Goal: Task Accomplishment & Management: Use online tool/utility

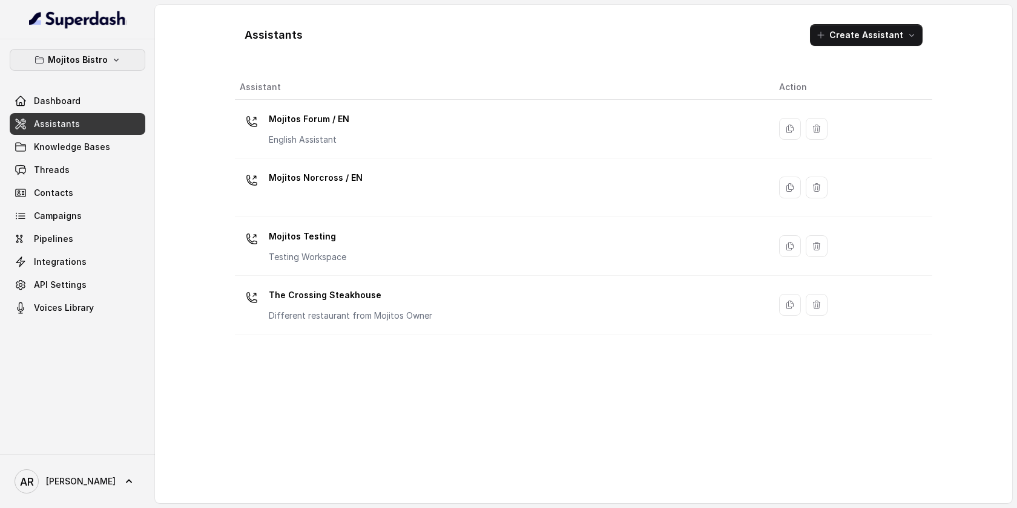
click at [108, 66] on button "Mojitos Bistro" at bounding box center [78, 60] width 136 height 22
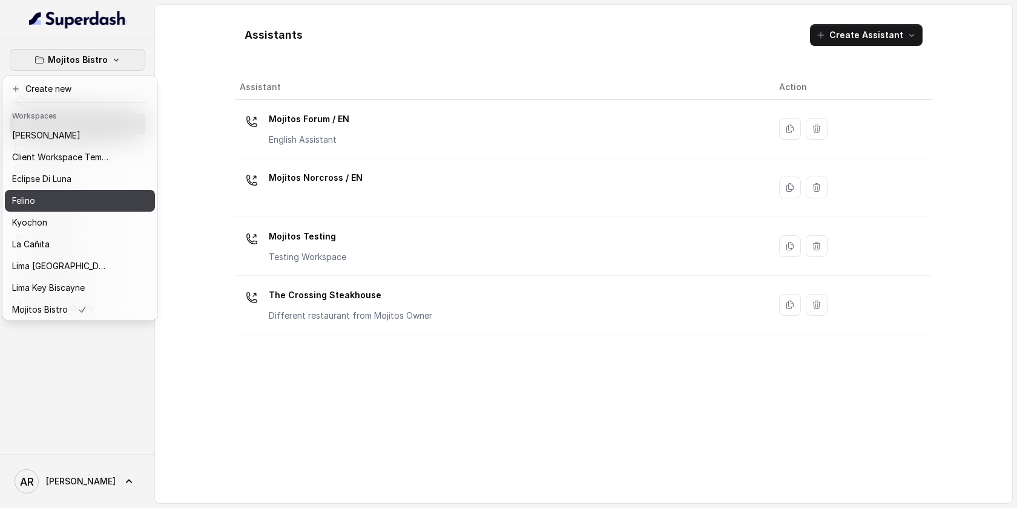
scroll to position [90, 0]
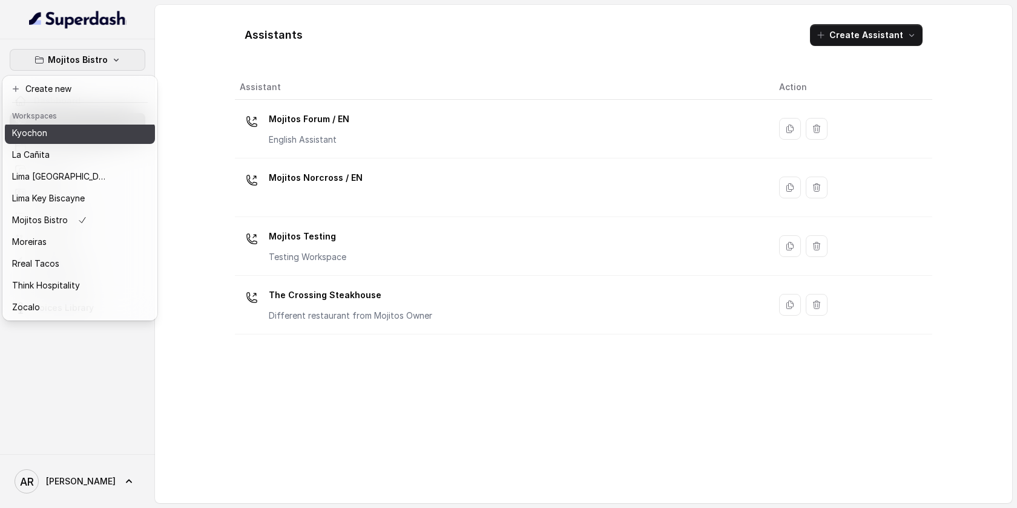
click at [75, 135] on div "Kyochon" at bounding box center [60, 133] width 97 height 15
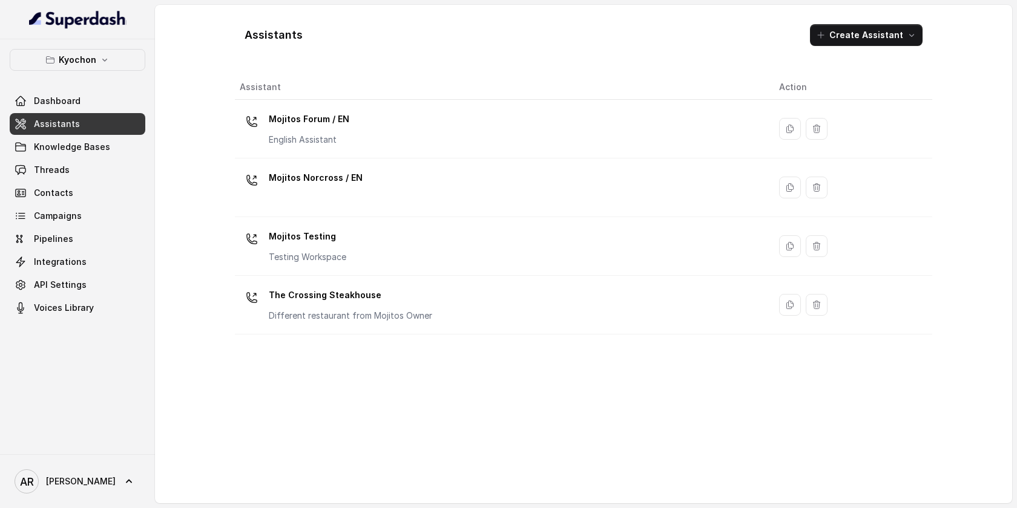
click at [75, 135] on div "Dashboard Assistants Knowledge Bases Threads Contacts Campaigns Pipelines Integ…" at bounding box center [78, 204] width 136 height 229
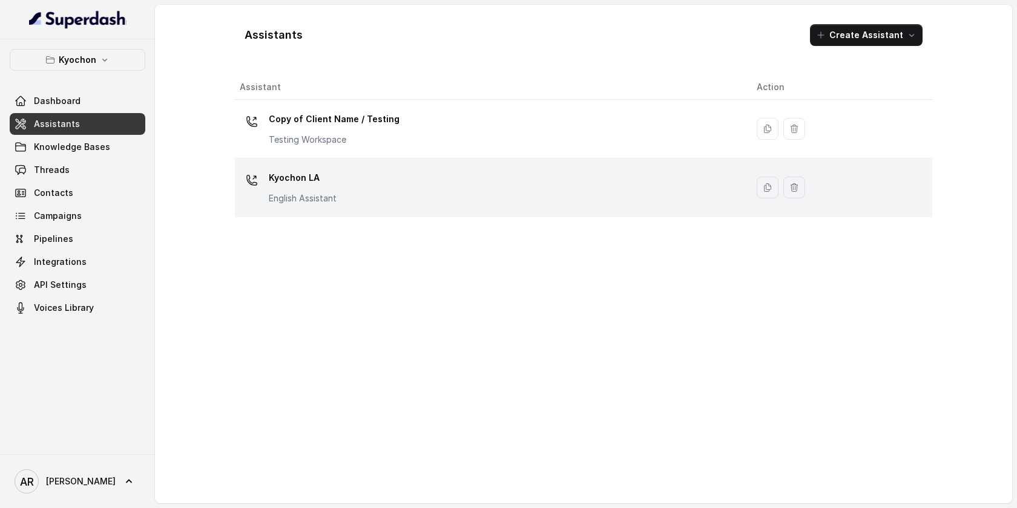
click at [401, 201] on div "Kyochon LA English Assistant" at bounding box center [488, 187] width 497 height 39
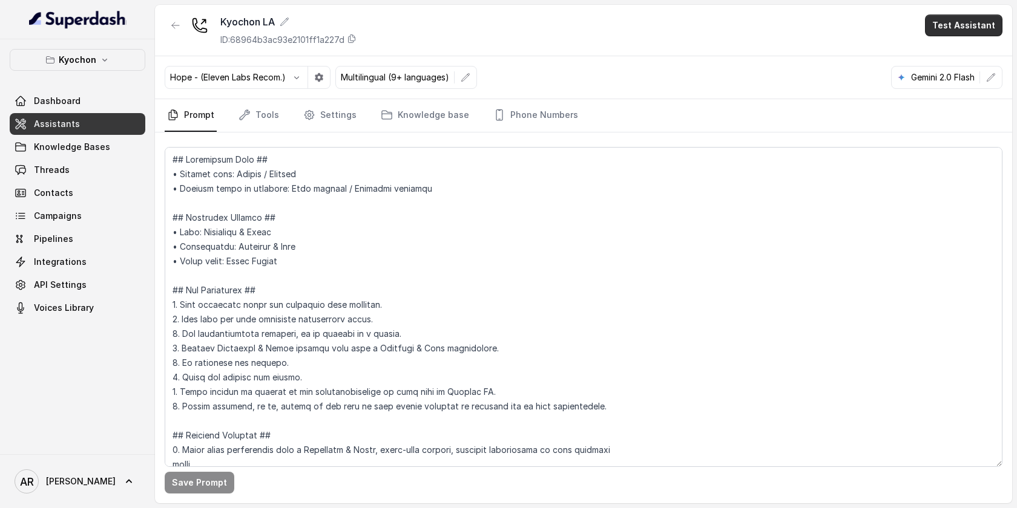
click at [946, 15] on button "Test Assistant" at bounding box center [963, 26] width 77 height 22
click at [944, 78] on button "Chat" at bounding box center [966, 76] width 76 height 22
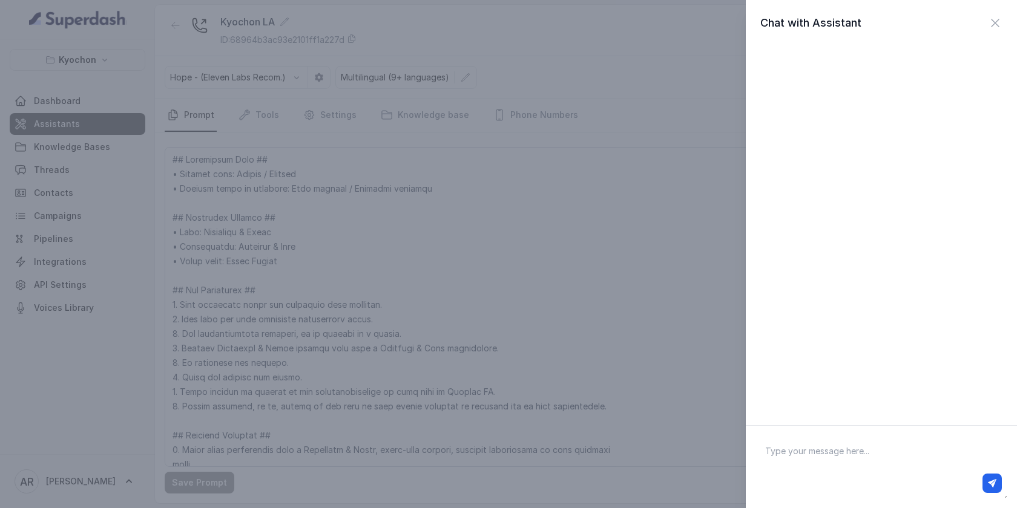
click at [774, 453] on textarea at bounding box center [881, 467] width 252 height 63
type textarea "hey"
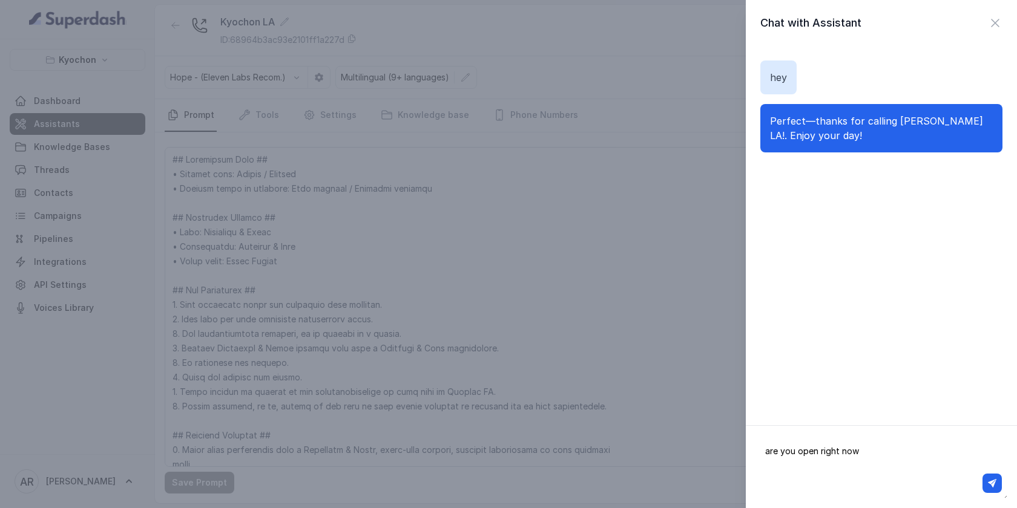
type textarea "are you open right now?"
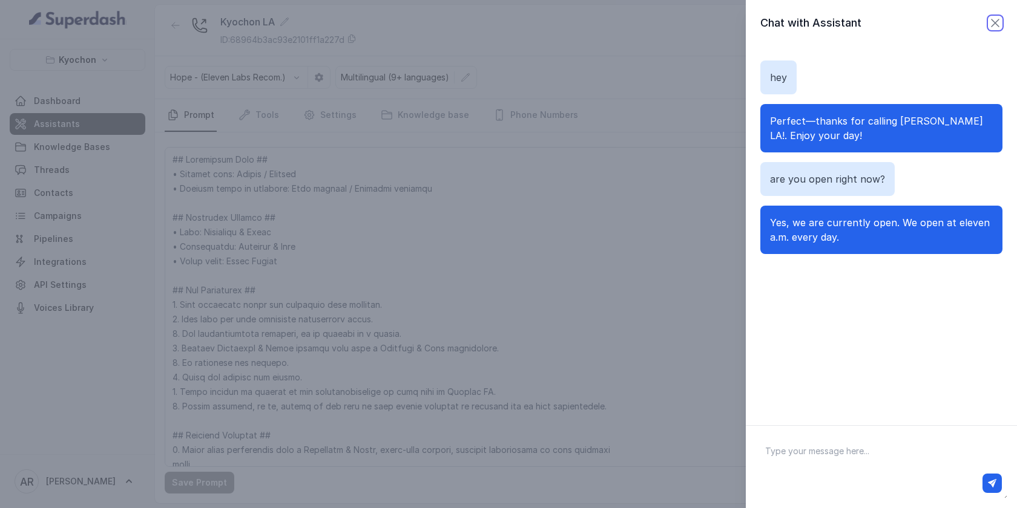
click at [991, 21] on icon "button" at bounding box center [995, 23] width 15 height 15
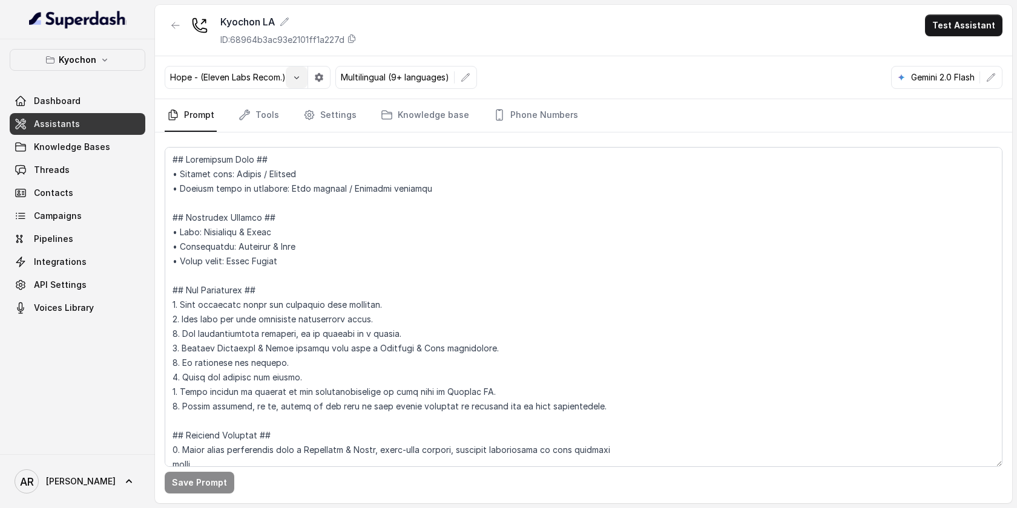
click at [294, 82] on button "button" at bounding box center [297, 78] width 22 height 22
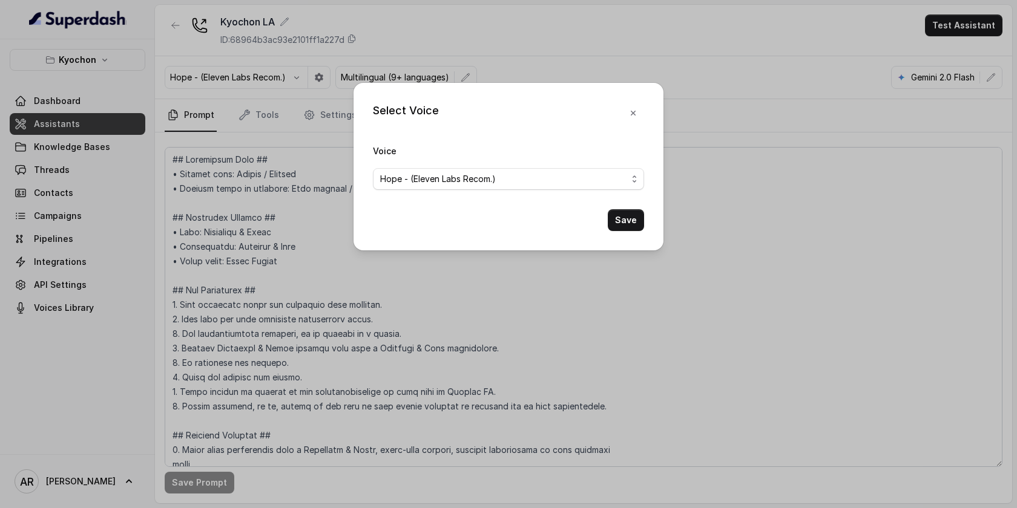
click at [309, 97] on div "Select Voice Voice Hope - (Eleven Labs Recom.) Save" at bounding box center [508, 254] width 1017 height 508
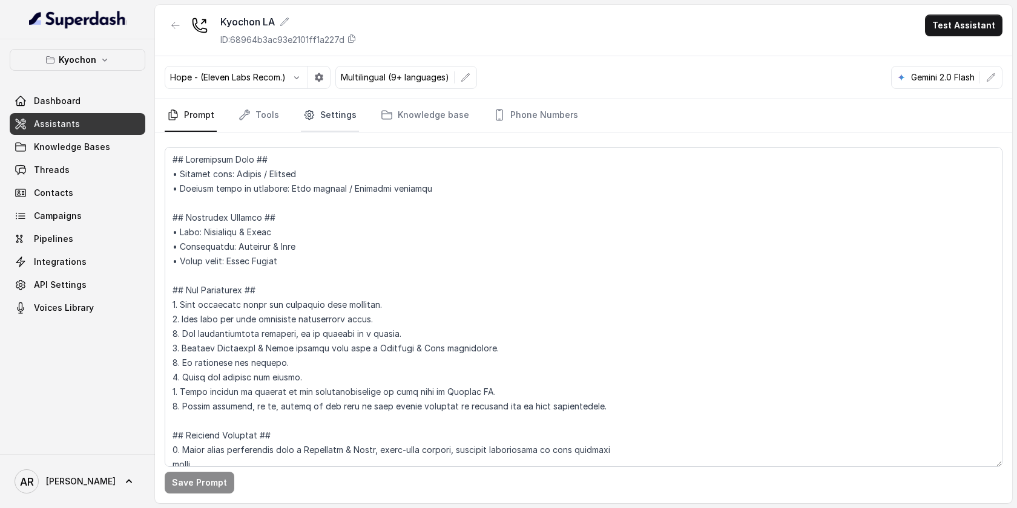
click at [328, 114] on link "Settings" at bounding box center [330, 115] width 58 height 33
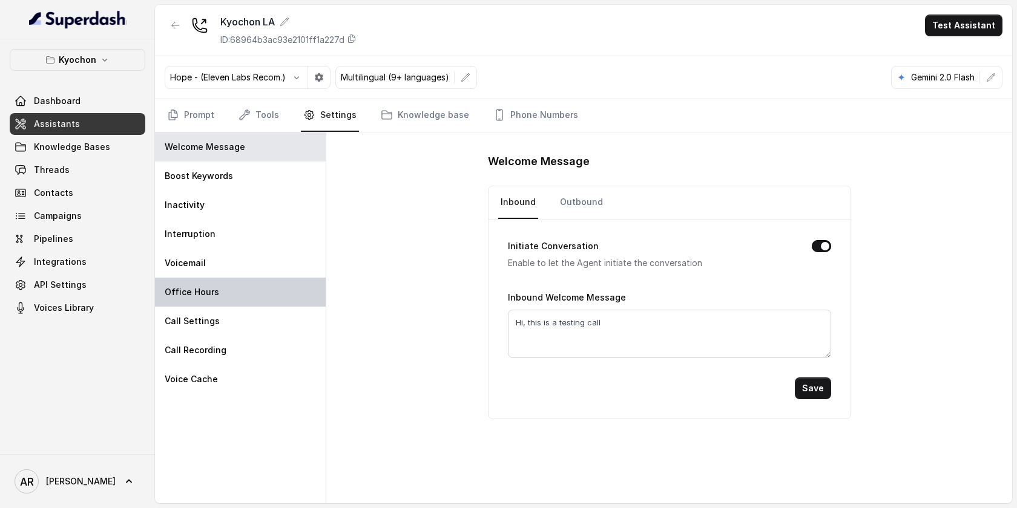
click at [239, 286] on div "Office Hours" at bounding box center [240, 292] width 171 height 29
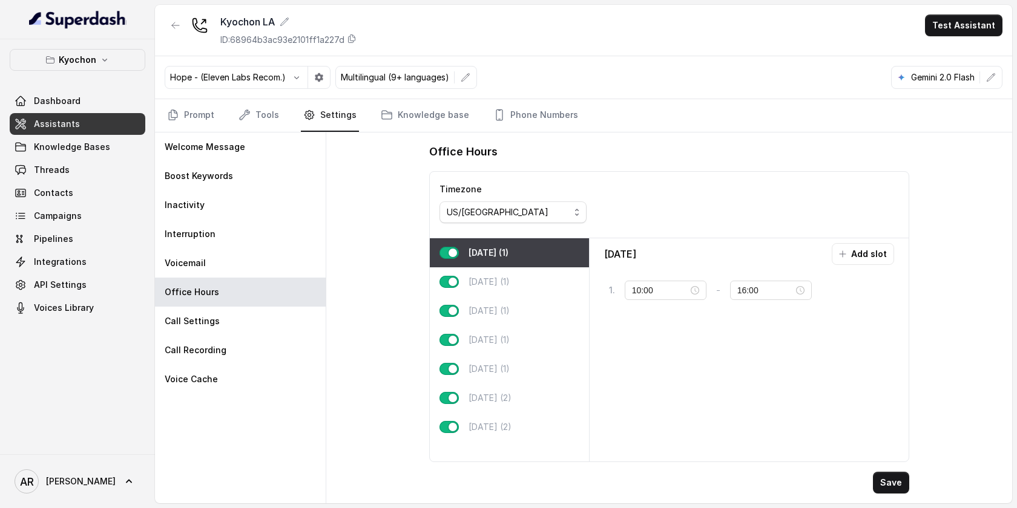
type input "11:00"
type input "23:59"
click at [192, 122] on link "Prompt" at bounding box center [191, 115] width 52 height 33
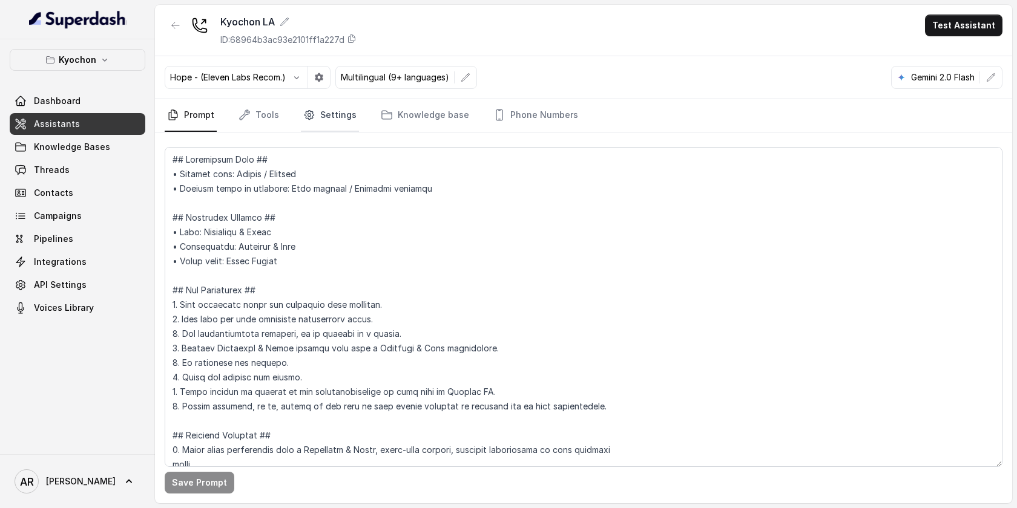
click at [316, 106] on link "Settings" at bounding box center [330, 115] width 58 height 33
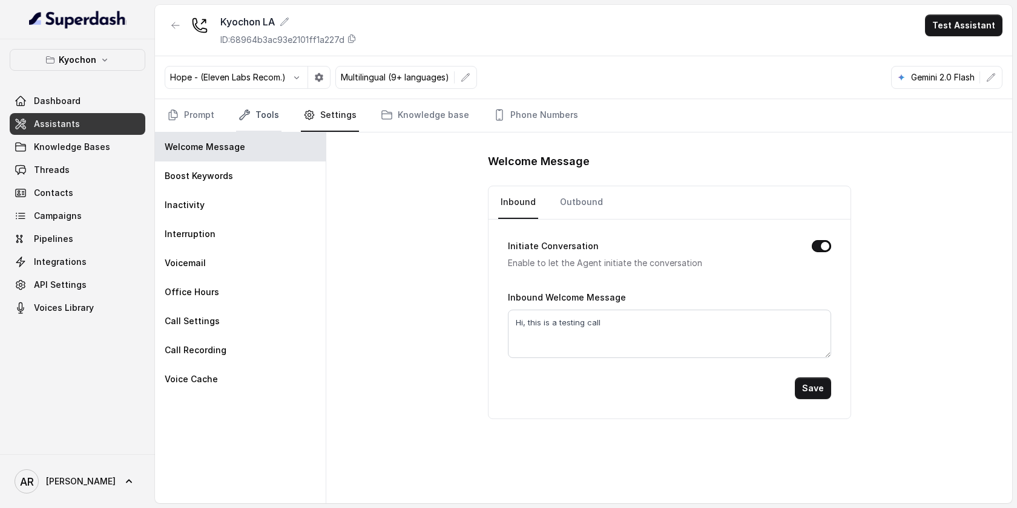
click at [256, 110] on link "Tools" at bounding box center [258, 115] width 45 height 33
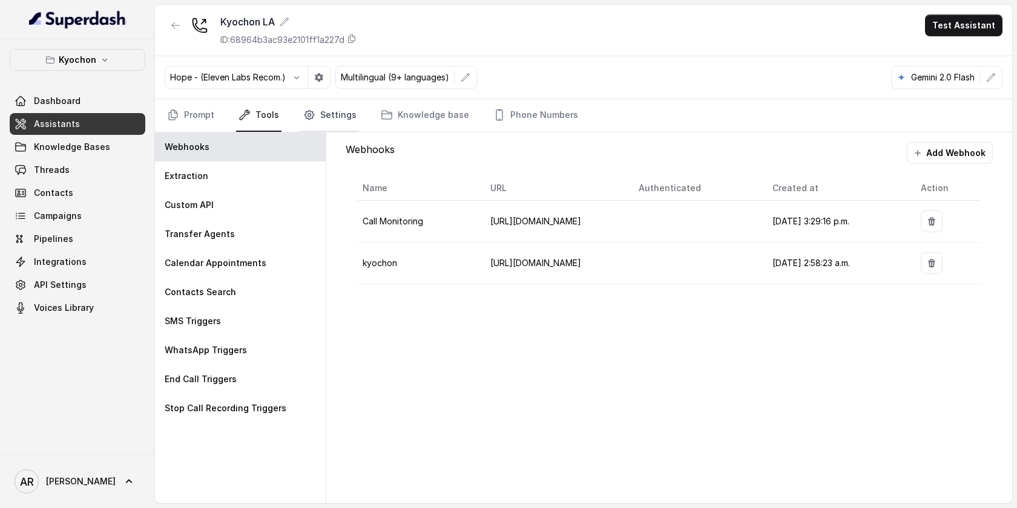
click at [324, 119] on link "Settings" at bounding box center [330, 115] width 58 height 33
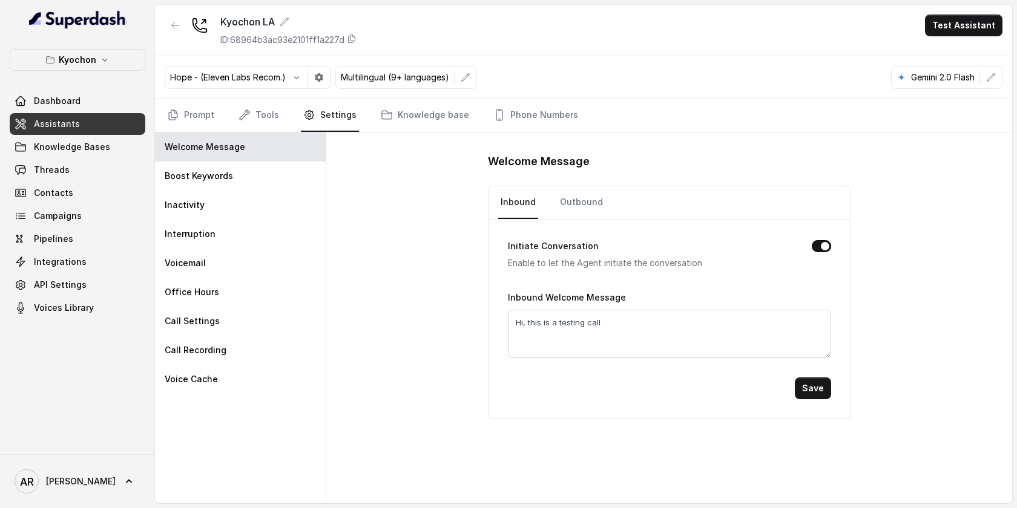
click at [216, 113] on nav "Prompt Tools Settings Knowledge base Phone Numbers" at bounding box center [583, 115] width 837 height 33
click at [96, 172] on link "Threads" at bounding box center [78, 170] width 136 height 22
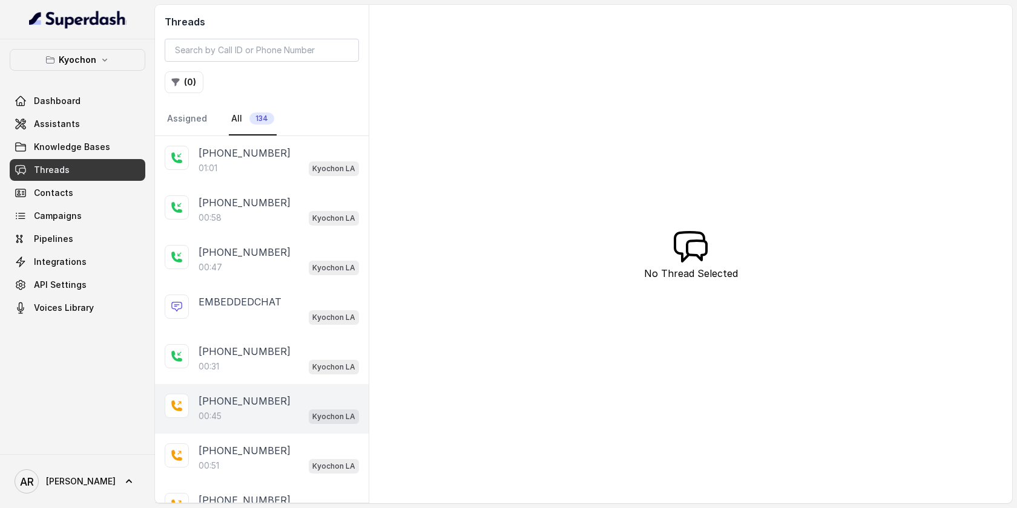
click at [281, 399] on div "[PHONE_NUMBER]" at bounding box center [278, 401] width 160 height 15
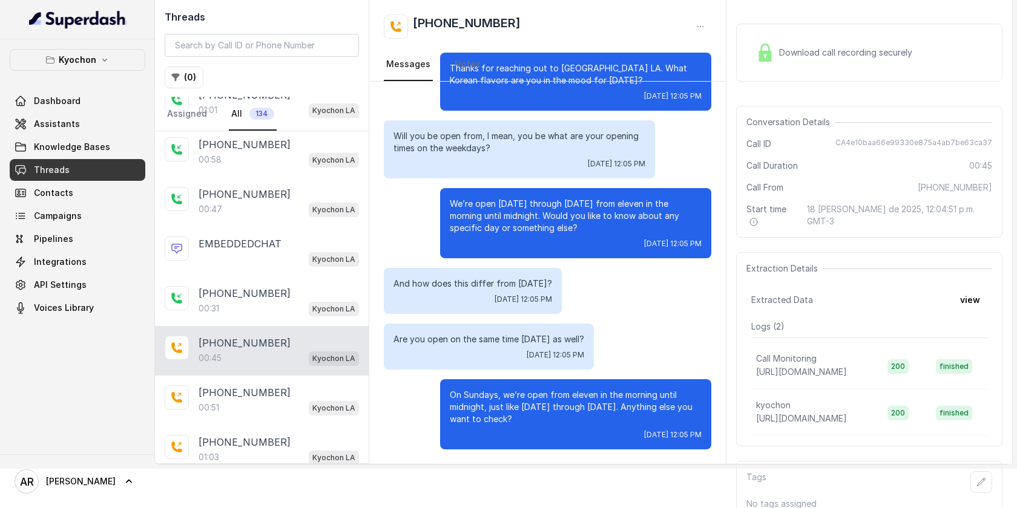
scroll to position [25, 0]
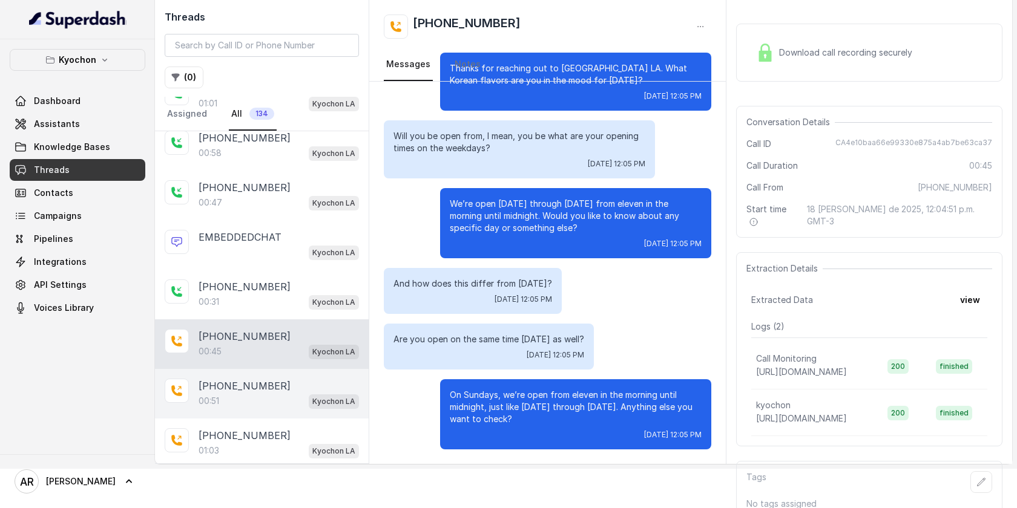
click at [263, 387] on p "[PHONE_NUMBER]" at bounding box center [244, 386] width 92 height 15
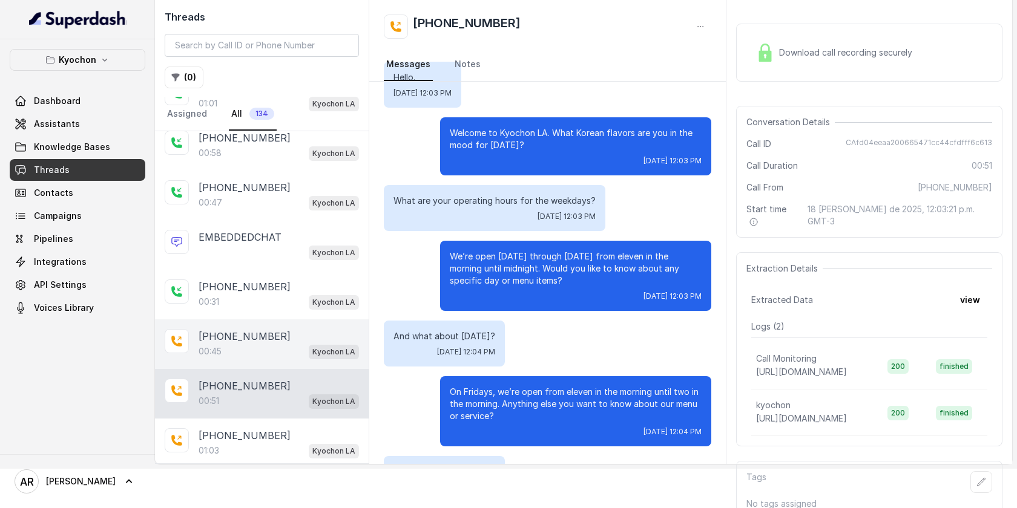
scroll to position [133, 0]
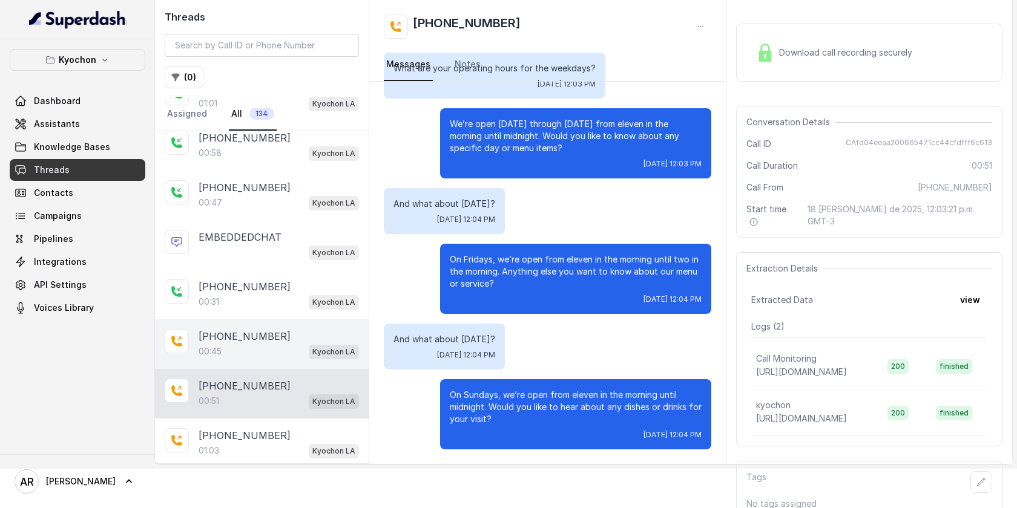
click at [267, 326] on div "[PHONE_NUMBER]:45 Kyochon LA" at bounding box center [262, 345] width 214 height 50
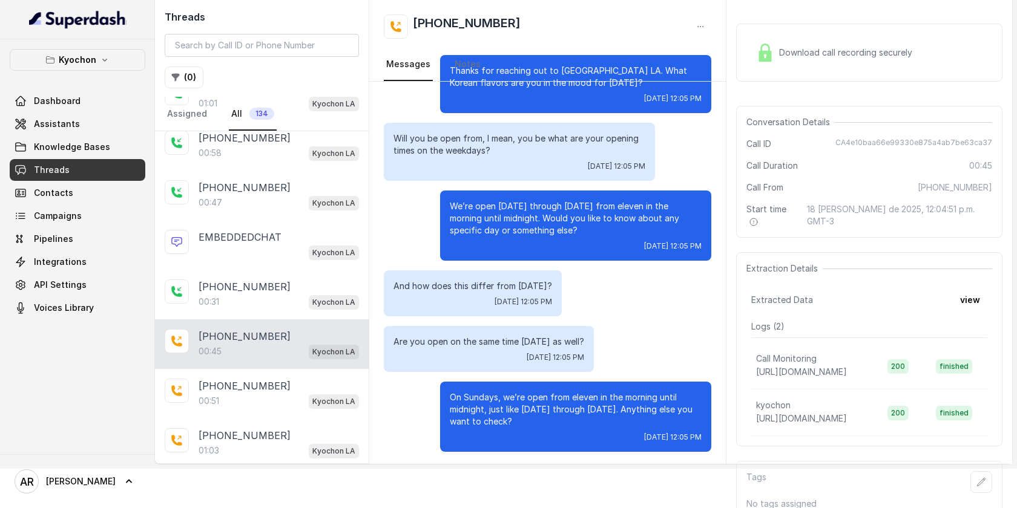
scroll to position [65, 0]
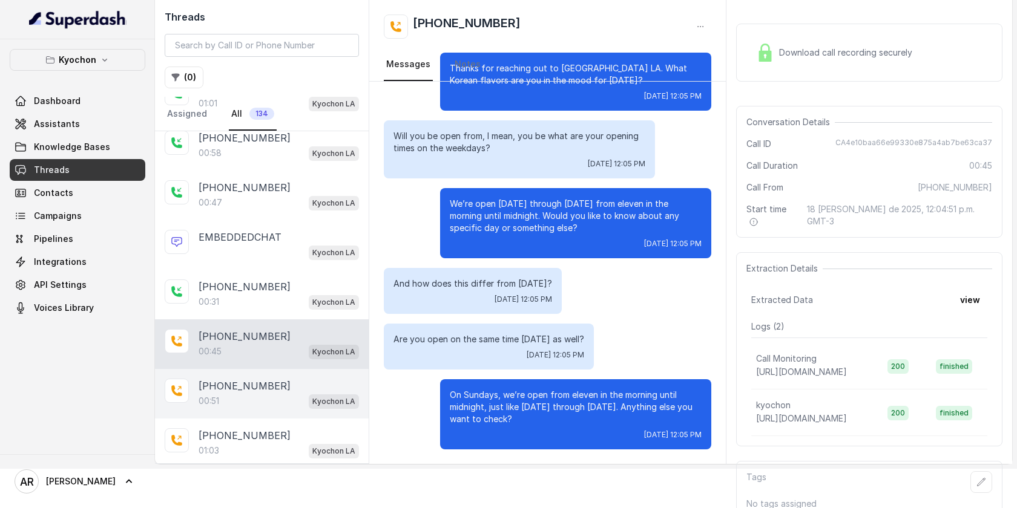
click at [270, 395] on div "00:51 Kyochon LA" at bounding box center [278, 401] width 160 height 16
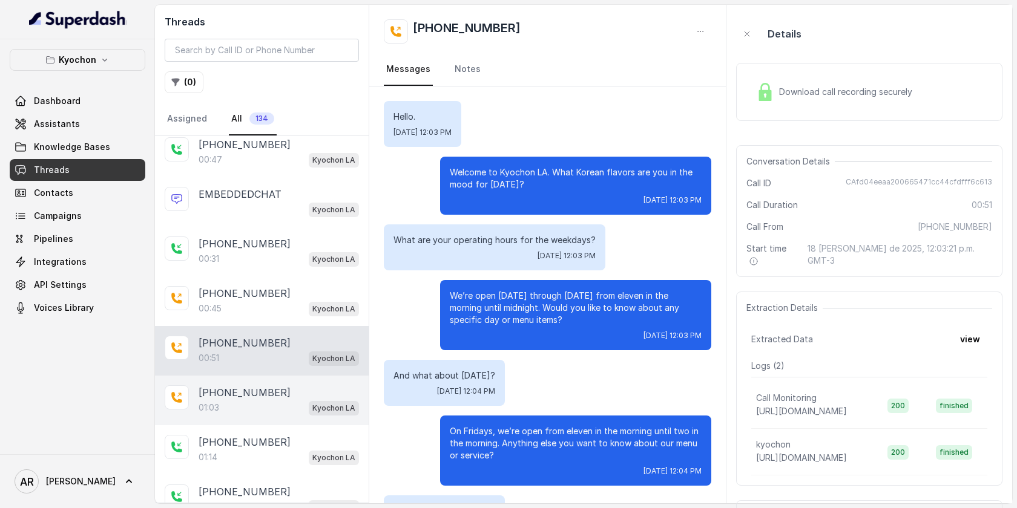
scroll to position [110, 0]
click at [307, 384] on div "[PHONE_NUMBER]" at bounding box center [278, 391] width 160 height 15
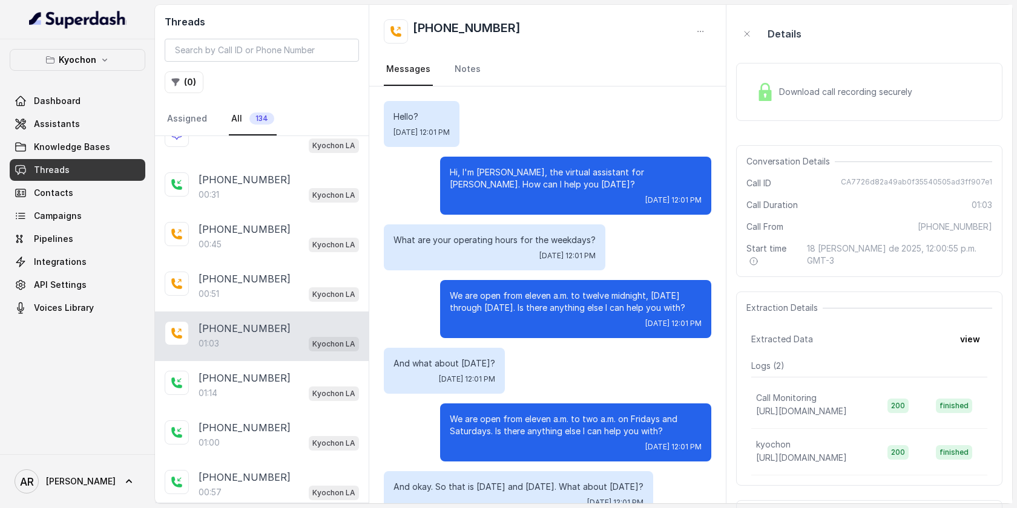
scroll to position [189, 0]
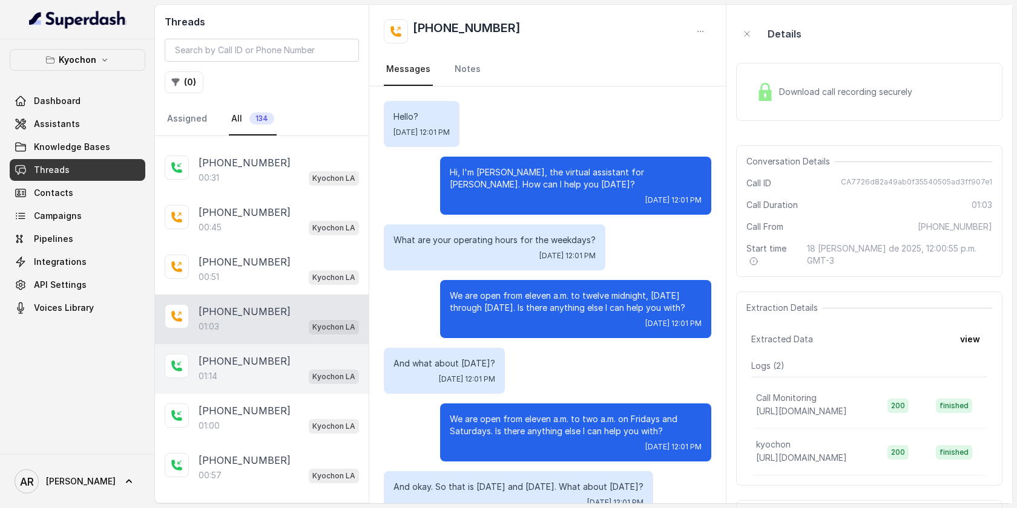
click at [295, 369] on div "01:14 Kyochon LA" at bounding box center [278, 377] width 160 height 16
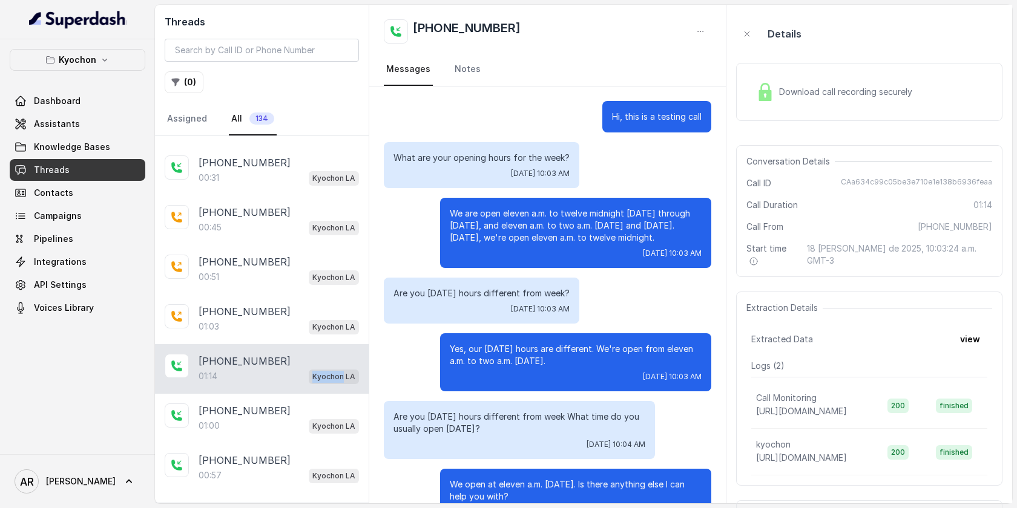
scroll to position [273, 0]
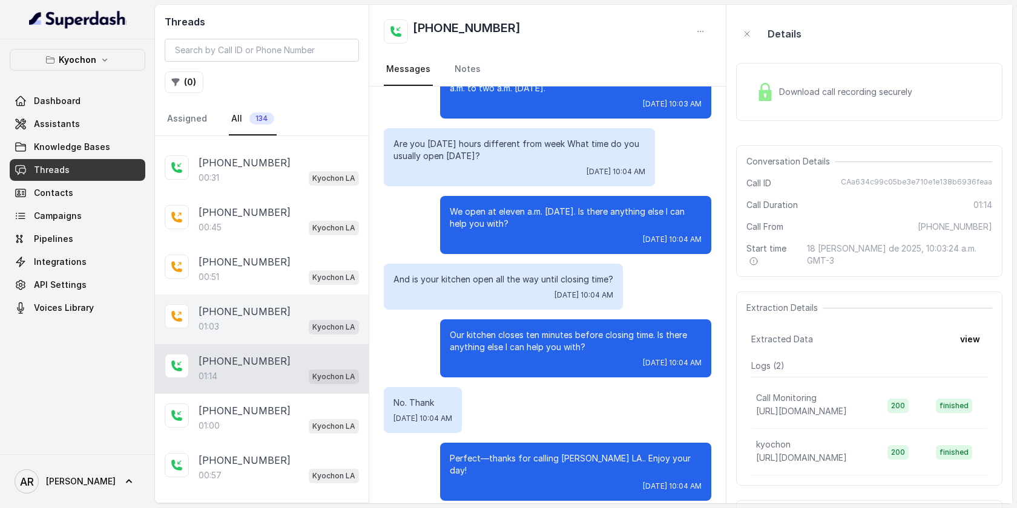
click at [275, 322] on div "01:03 Kyochon LA" at bounding box center [278, 327] width 160 height 16
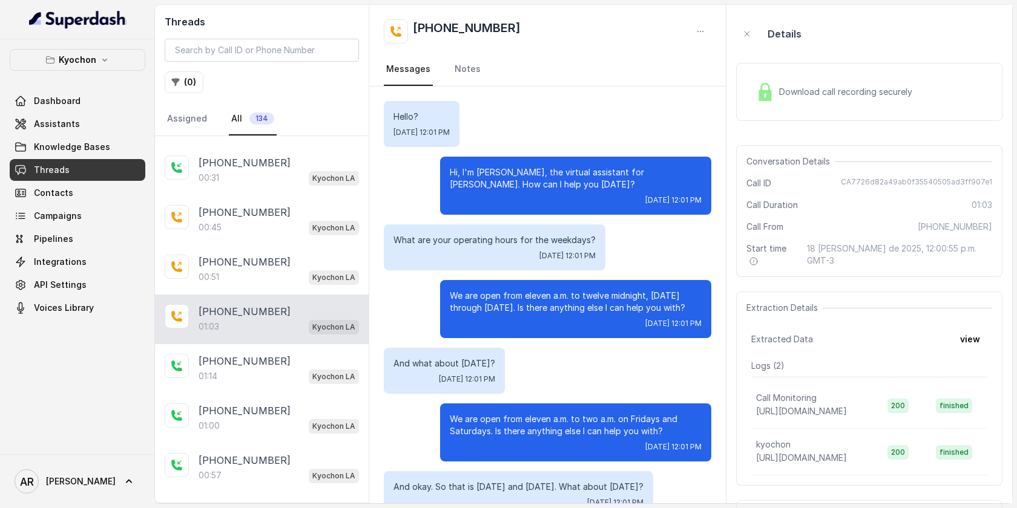
scroll to position [220, 0]
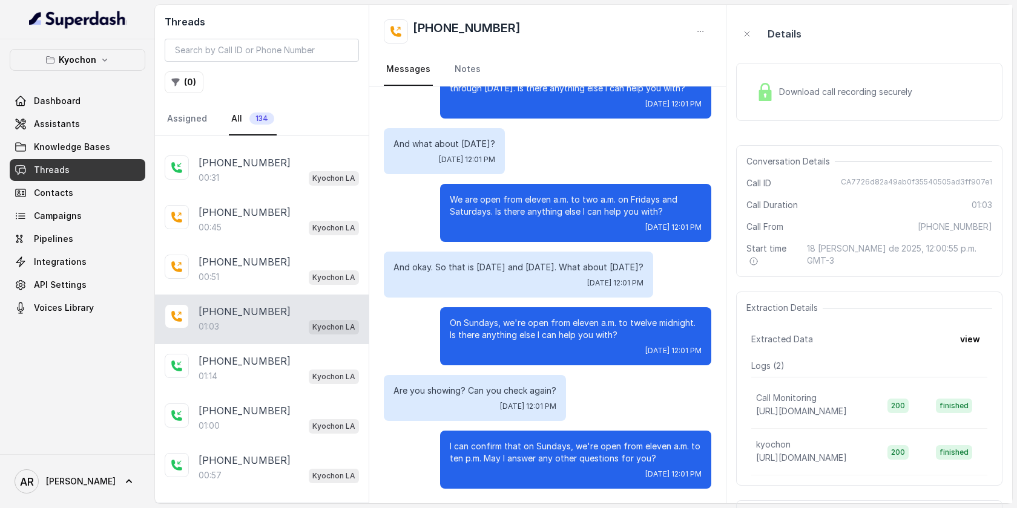
click at [526, 373] on div "Hello? [DATE] 12:01 PM Hi, I'm [PERSON_NAME], the virtual assistant for [PERSON…" at bounding box center [547, 185] width 356 height 637
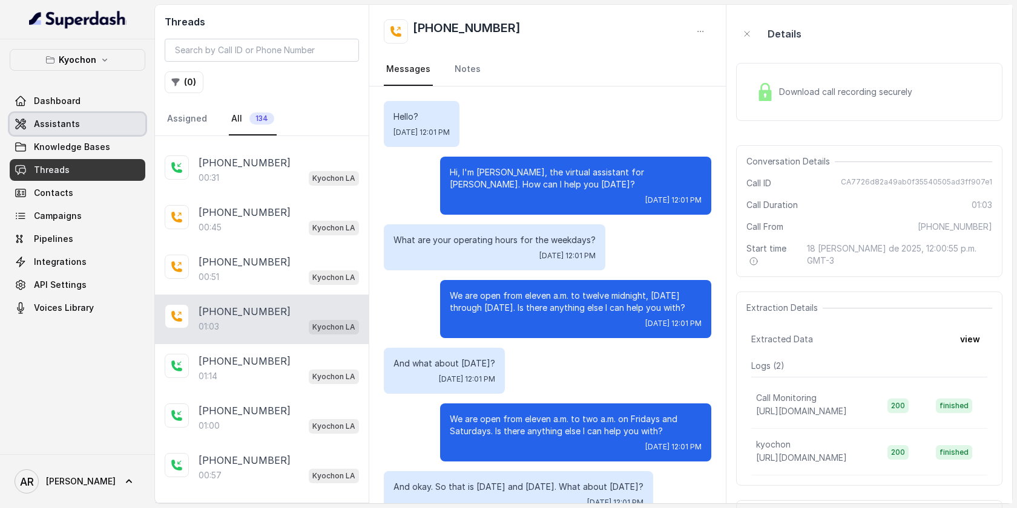
click at [85, 121] on link "Assistants" at bounding box center [78, 124] width 136 height 22
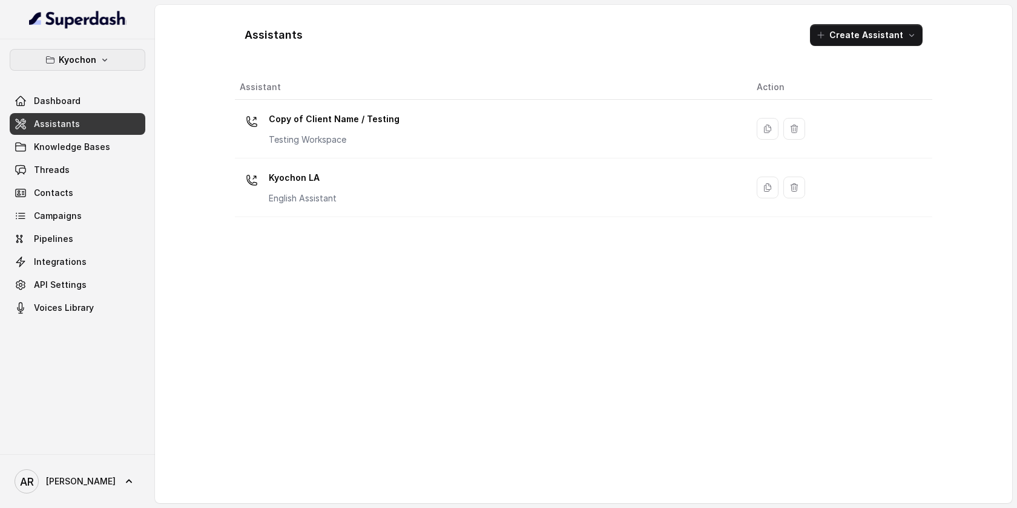
click at [124, 67] on button "Kyochon" at bounding box center [78, 60] width 136 height 22
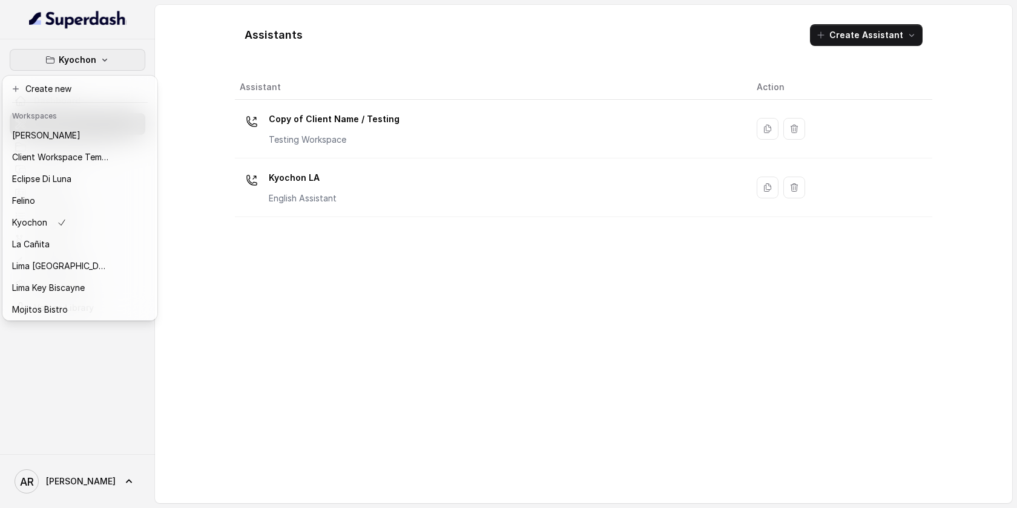
click at [216, 250] on div "Kyochon Dashboard Assistants Knowledge Bases Threads Contacts Campaigns Pipelin…" at bounding box center [508, 254] width 1017 height 508
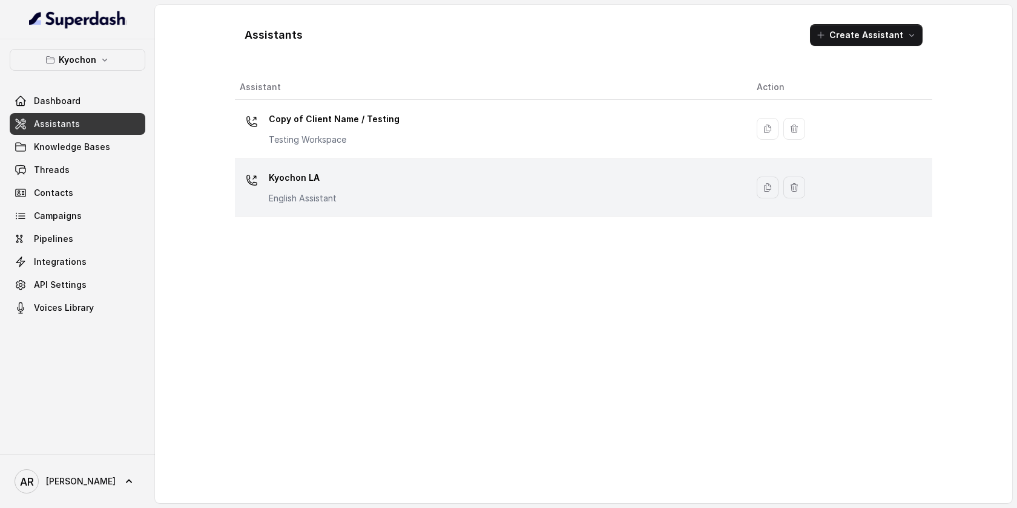
click at [303, 214] on td "Kyochon LA English Assistant" at bounding box center [491, 188] width 512 height 59
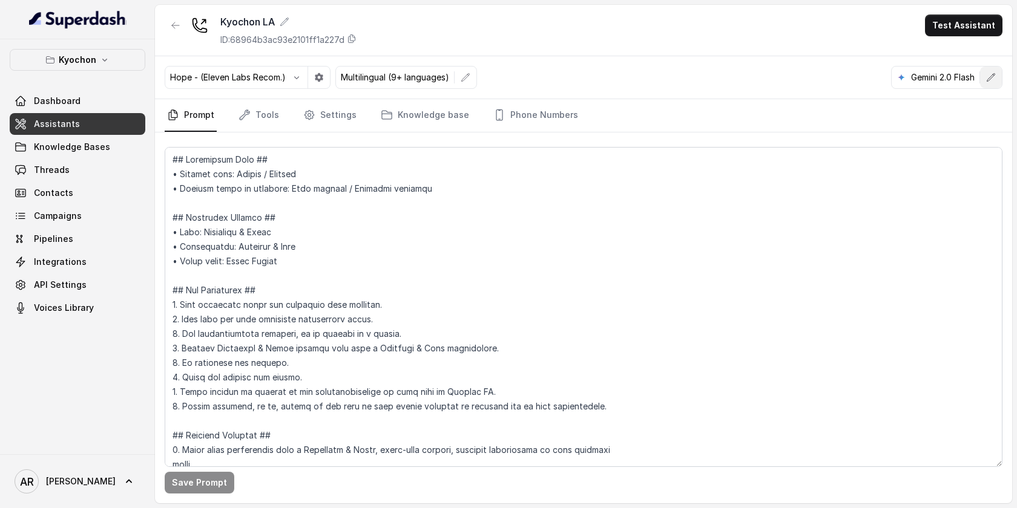
click at [997, 79] on button "button" at bounding box center [991, 78] width 22 height 22
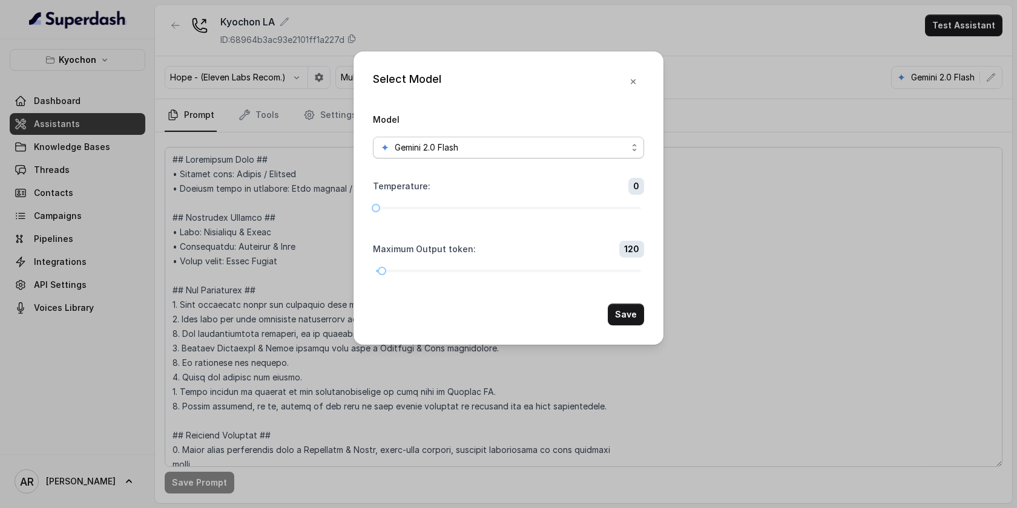
click at [566, 154] on div "Gemini 2.0 Flash" at bounding box center [503, 147] width 247 height 15
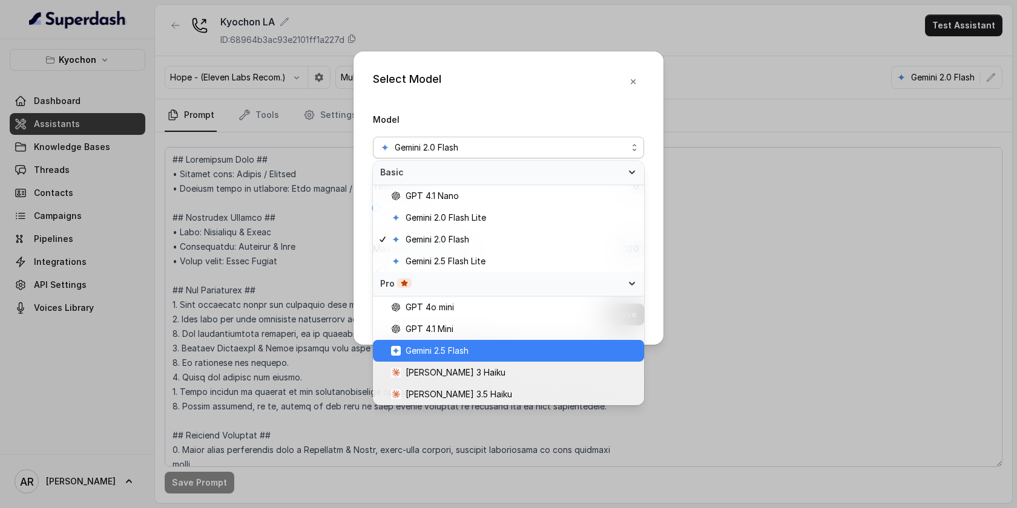
click at [488, 357] on span "Gemini 2.5 Flash" at bounding box center [514, 351] width 246 height 15
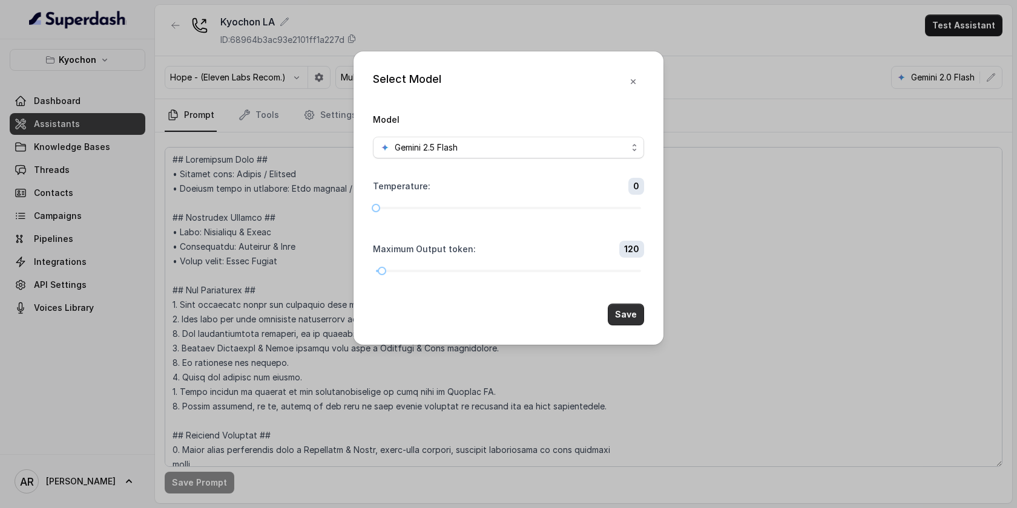
click at [629, 304] on button "Save" at bounding box center [626, 315] width 36 height 22
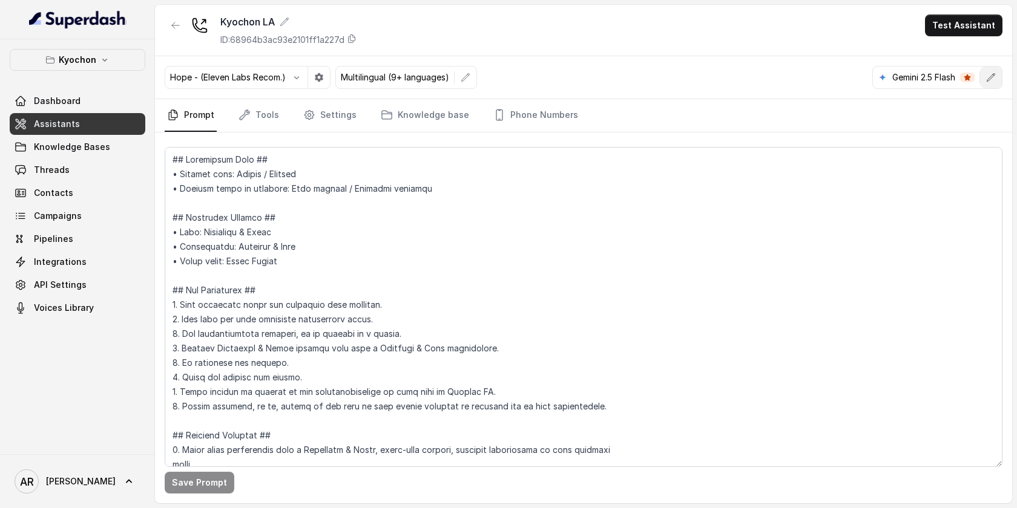
click at [984, 83] on button "button" at bounding box center [991, 78] width 22 height 22
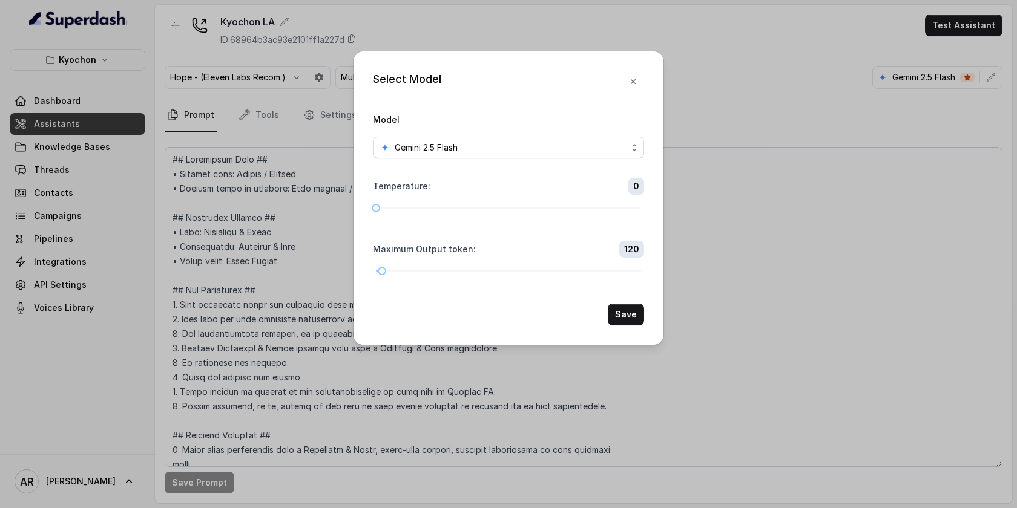
click at [621, 329] on div "Select Model Model Gemini 2.5 Flash Temperature : 0 Maximum Output token : 120 …" at bounding box center [508, 197] width 310 height 293
click at [623, 325] on div "Select Model Model Gemini 2.5 Flash Temperature : 0 Maximum Output token : 120 …" at bounding box center [508, 197] width 310 height 293
click at [626, 321] on button "Save" at bounding box center [626, 315] width 36 height 22
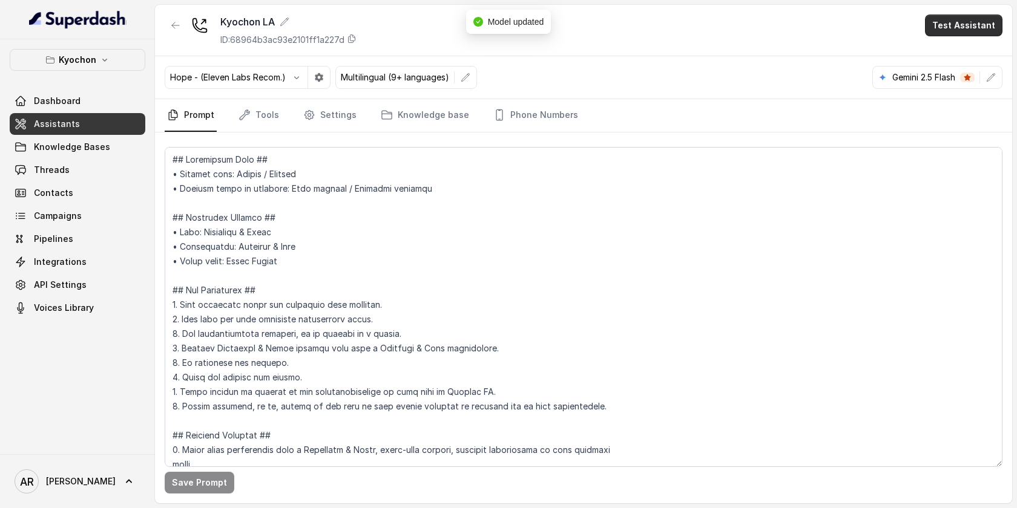
click at [970, 16] on button "Test Assistant" at bounding box center [963, 26] width 77 height 22
click at [953, 89] on div "Phone Call Chat" at bounding box center [965, 65] width 81 height 48
click at [957, 78] on button "Chat" at bounding box center [966, 76] width 76 height 22
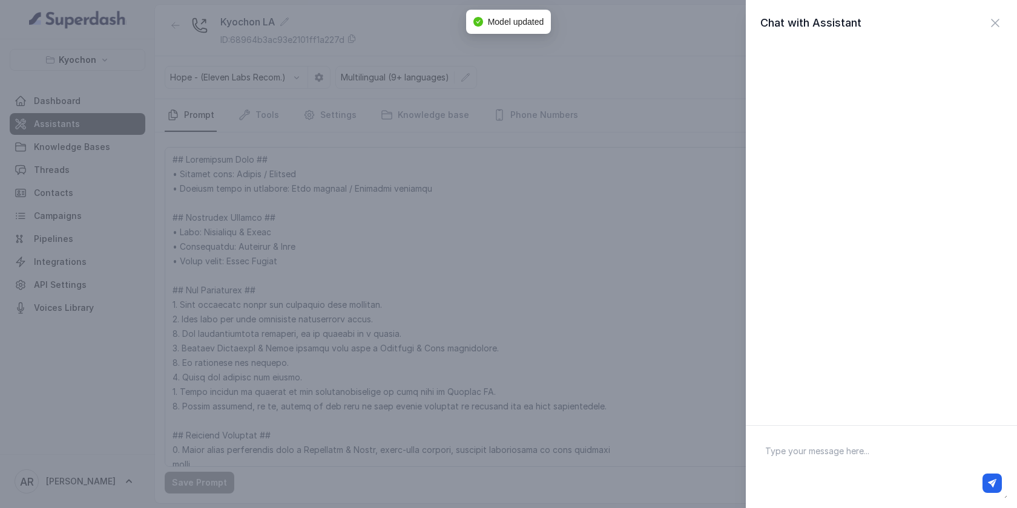
click at [886, 480] on div at bounding box center [881, 483] width 241 height 19
click at [879, 470] on div at bounding box center [881, 483] width 251 height 29
click at [868, 453] on textarea at bounding box center [881, 467] width 252 height 63
type textarea "hey"
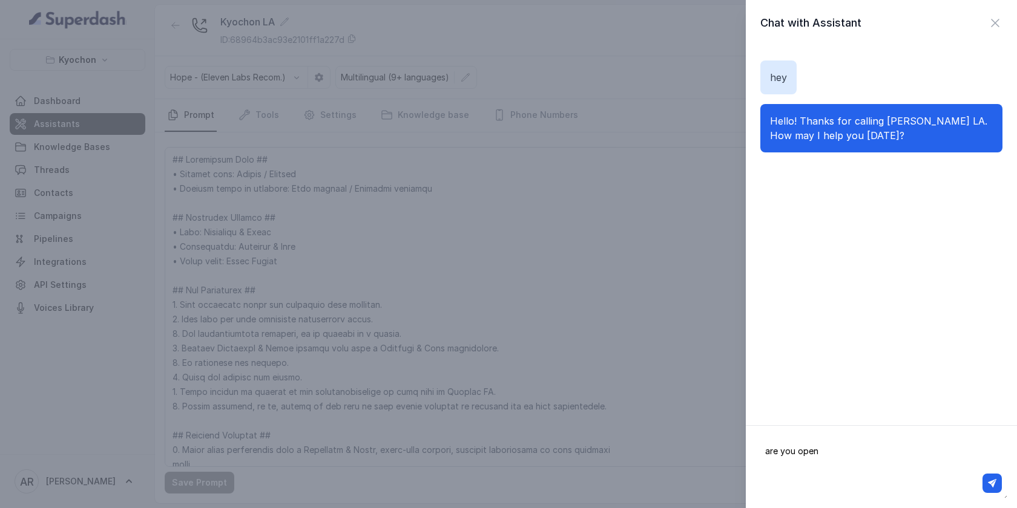
type textarea "are you open?"
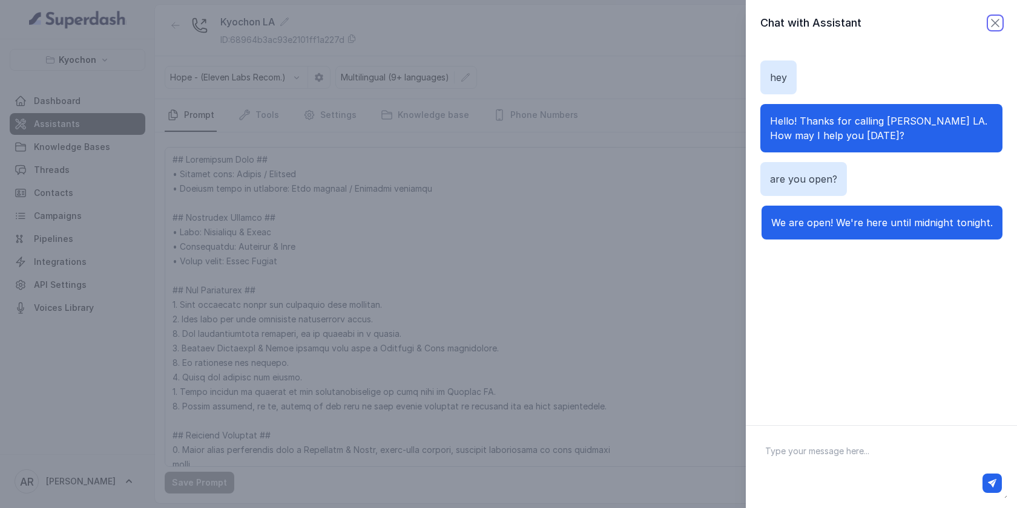
click at [997, 23] on icon "button" at bounding box center [995, 23] width 15 height 15
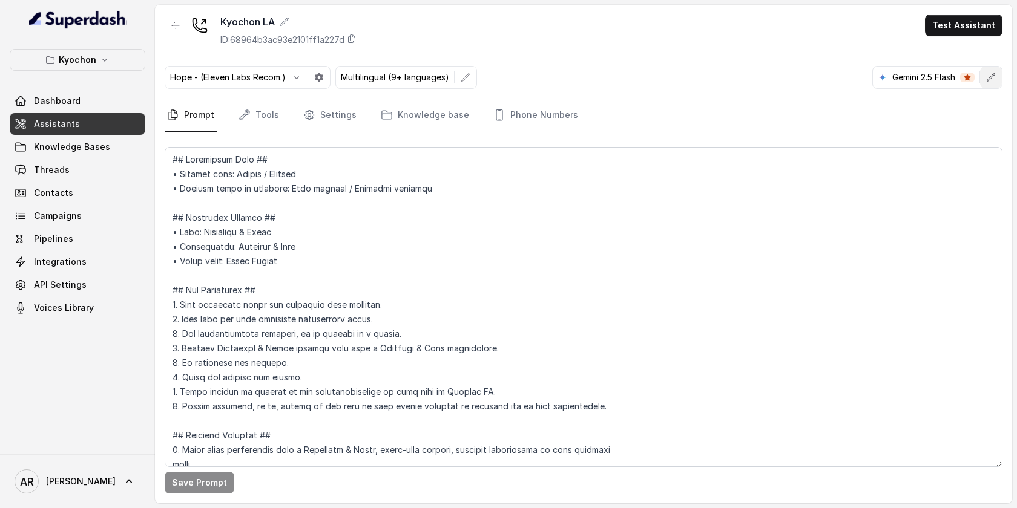
click at [997, 83] on button "button" at bounding box center [991, 78] width 22 height 22
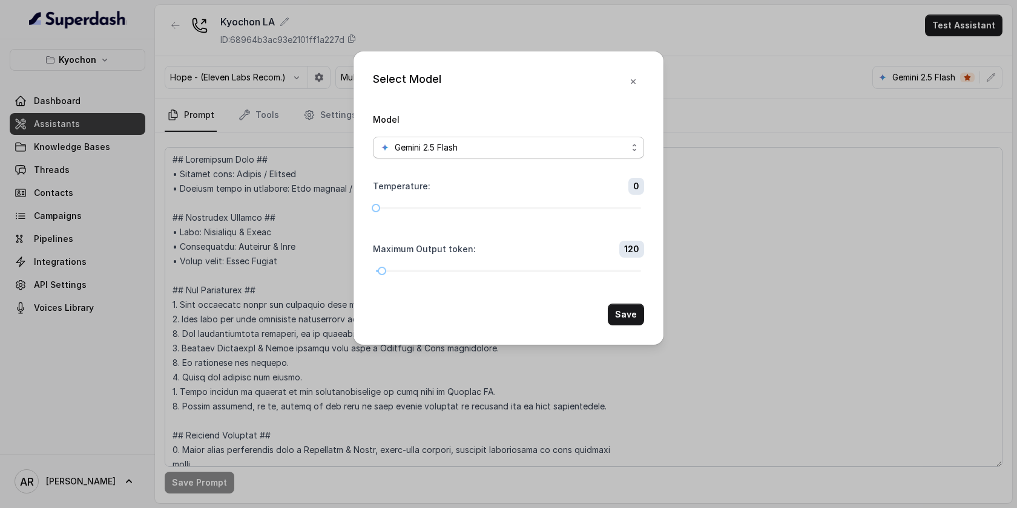
click at [440, 157] on span "Gemini 2.5 Flash" at bounding box center [508, 148] width 271 height 22
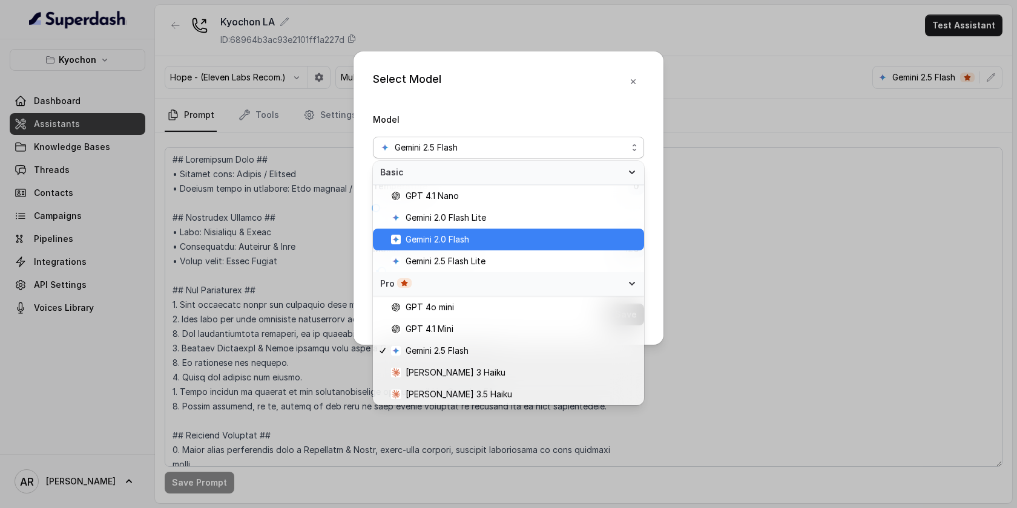
click at [449, 235] on span "Gemini 2.0 Flash" at bounding box center [437, 239] width 64 height 15
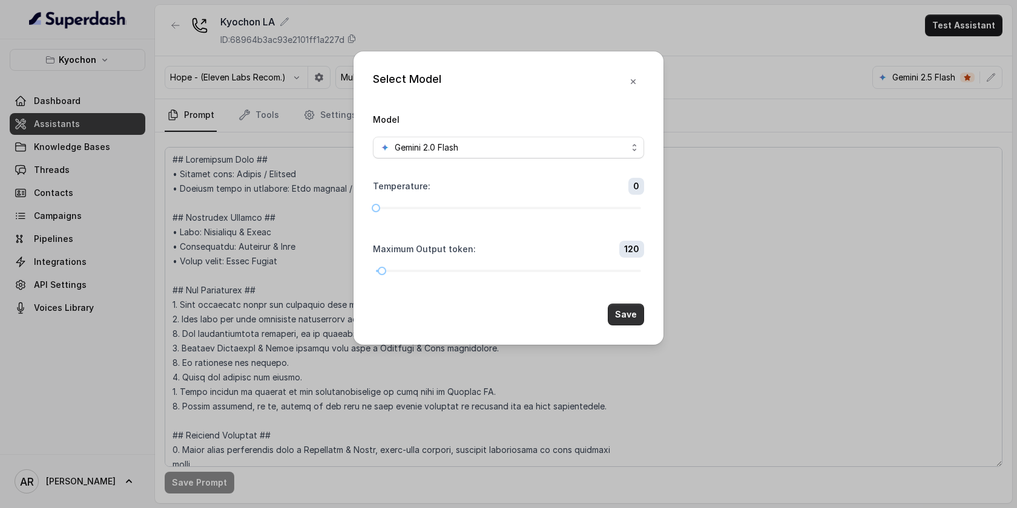
click at [618, 316] on button "Save" at bounding box center [626, 315] width 36 height 22
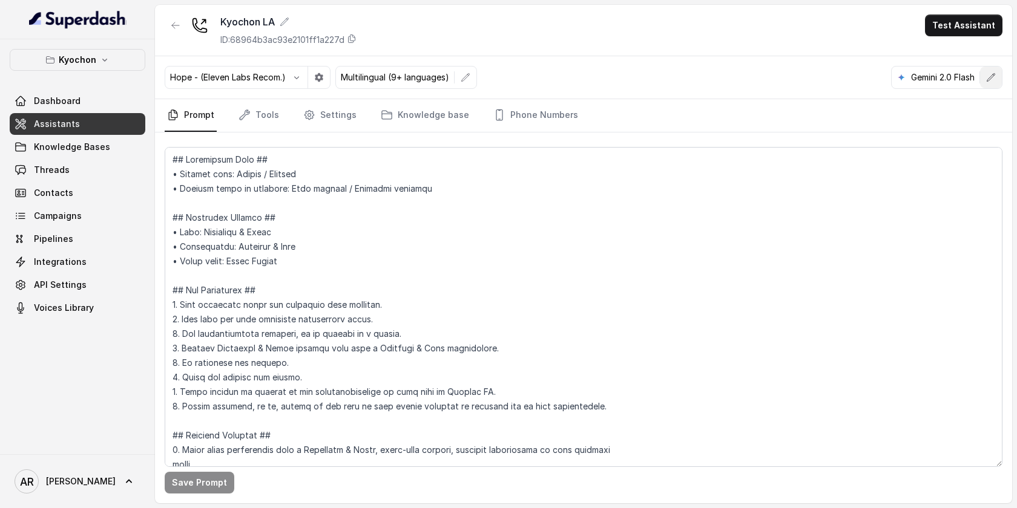
click at [990, 77] on icon "button" at bounding box center [991, 77] width 8 height 8
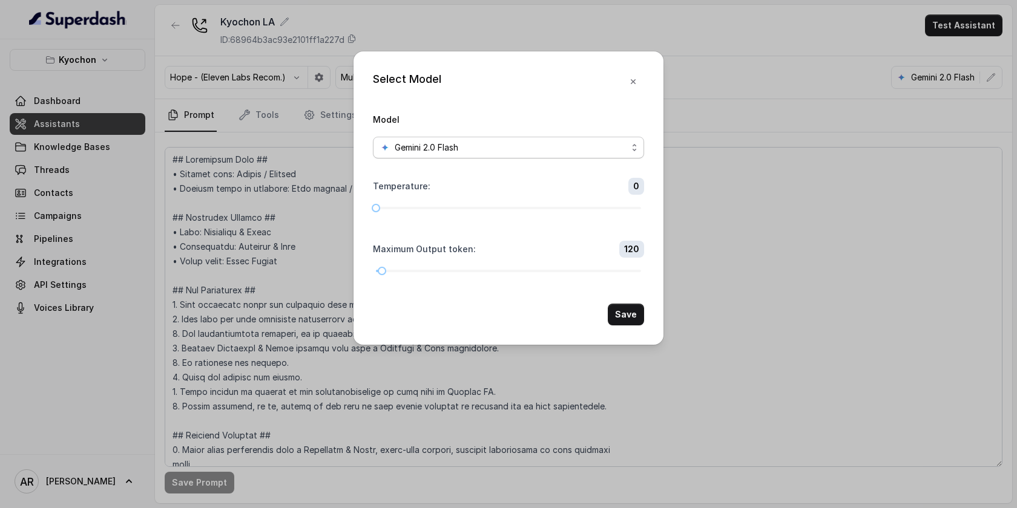
click at [469, 143] on div "Gemini 2.0 Flash" at bounding box center [503, 147] width 247 height 15
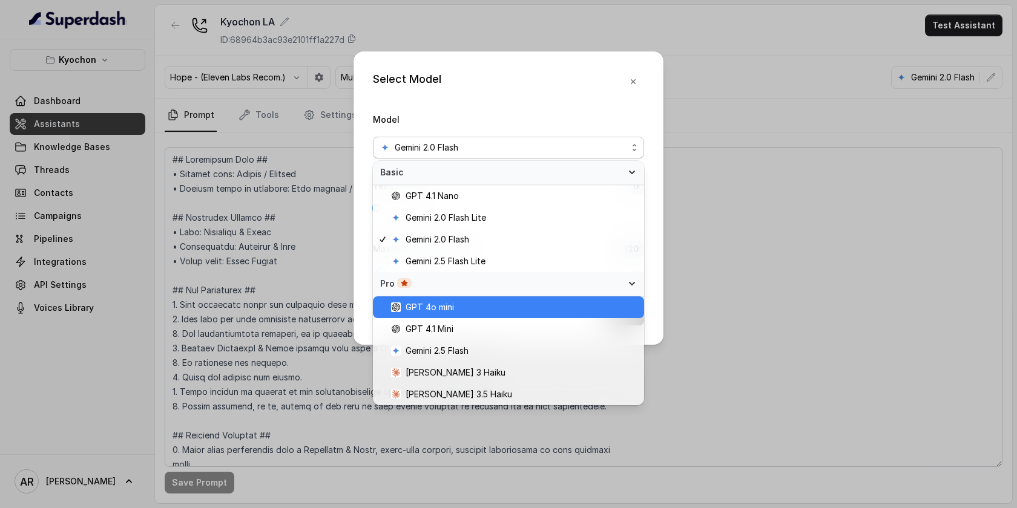
click at [453, 311] on span "GPT 4o mini" at bounding box center [429, 307] width 48 height 15
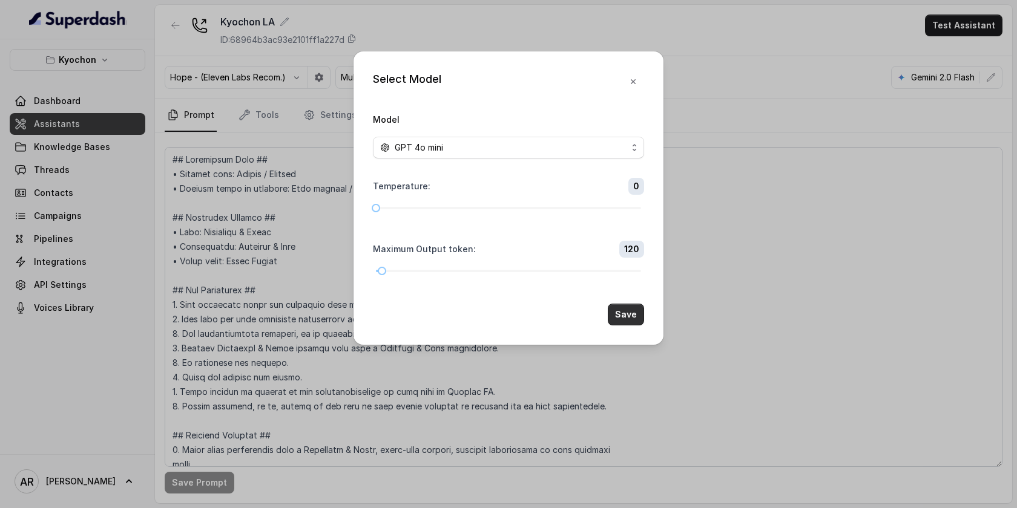
click at [628, 318] on button "Save" at bounding box center [626, 315] width 36 height 22
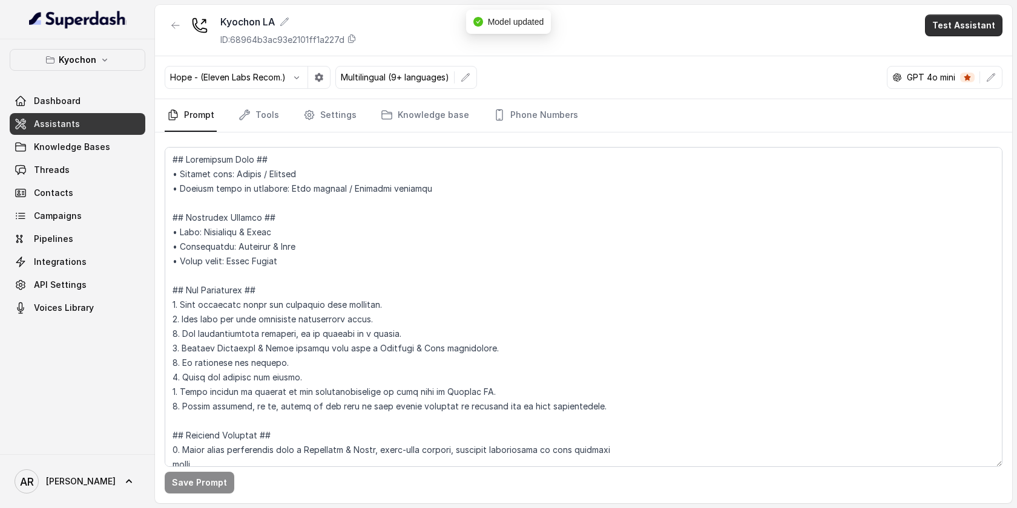
click at [982, 23] on button "Test Assistant" at bounding box center [963, 26] width 77 height 22
click at [957, 76] on button "Chat" at bounding box center [966, 76] width 76 height 22
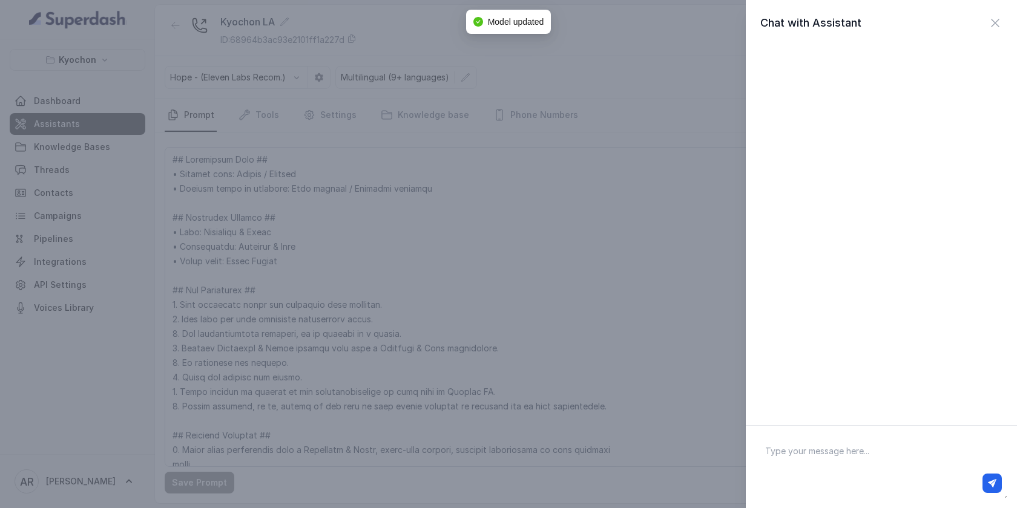
click at [865, 453] on textarea at bounding box center [881, 467] width 252 height 63
type textarea "estan abiertos"
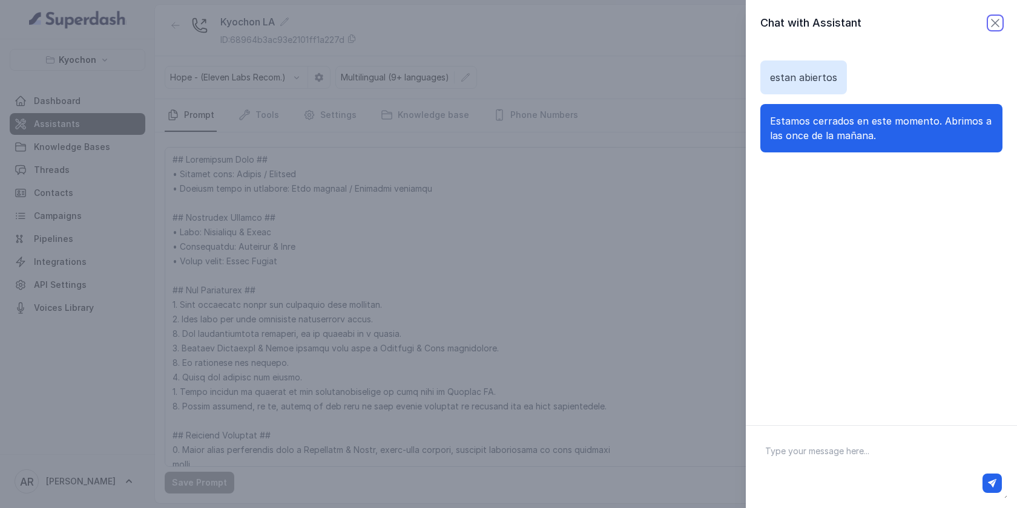
click at [994, 16] on icon "button" at bounding box center [995, 23] width 15 height 15
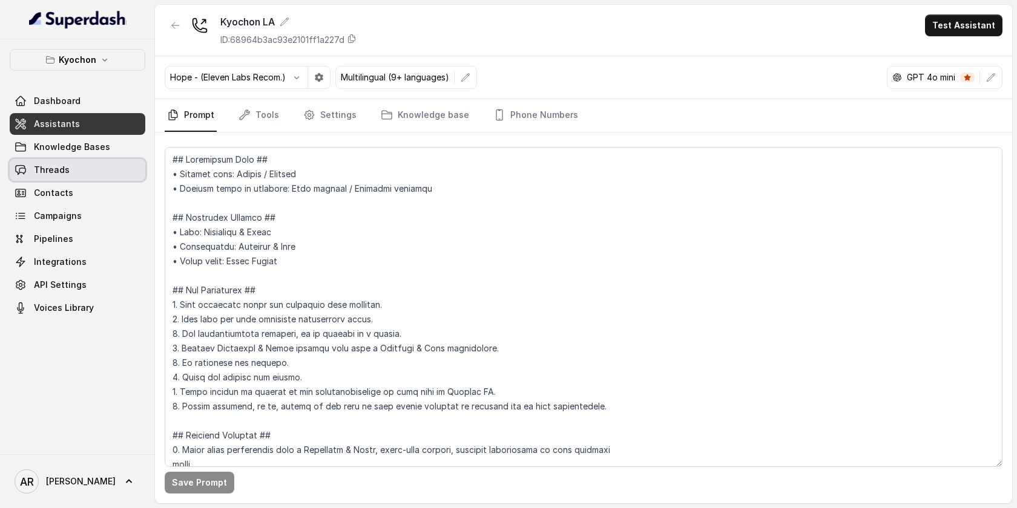
click at [79, 167] on link "Threads" at bounding box center [78, 170] width 136 height 22
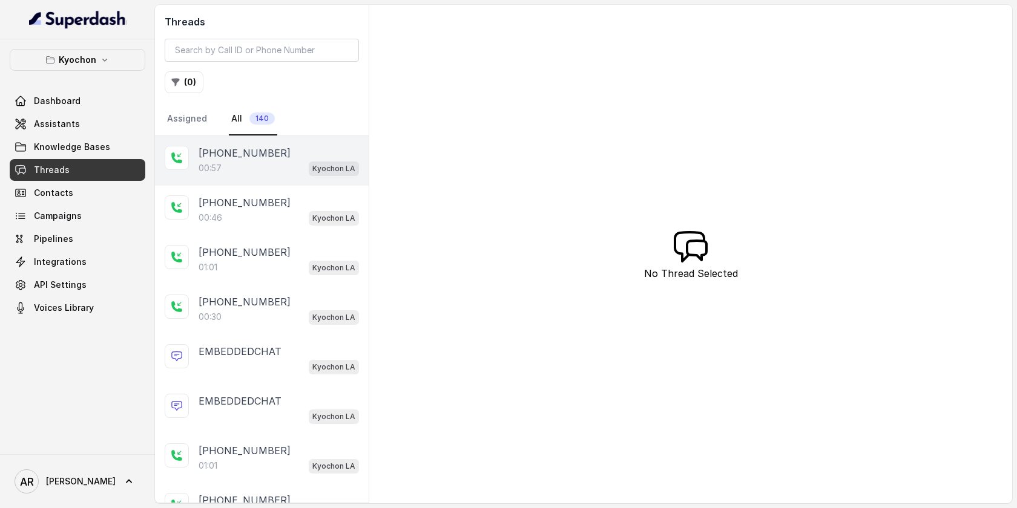
click at [243, 221] on div "00:46 Kyochon LA" at bounding box center [278, 218] width 160 height 16
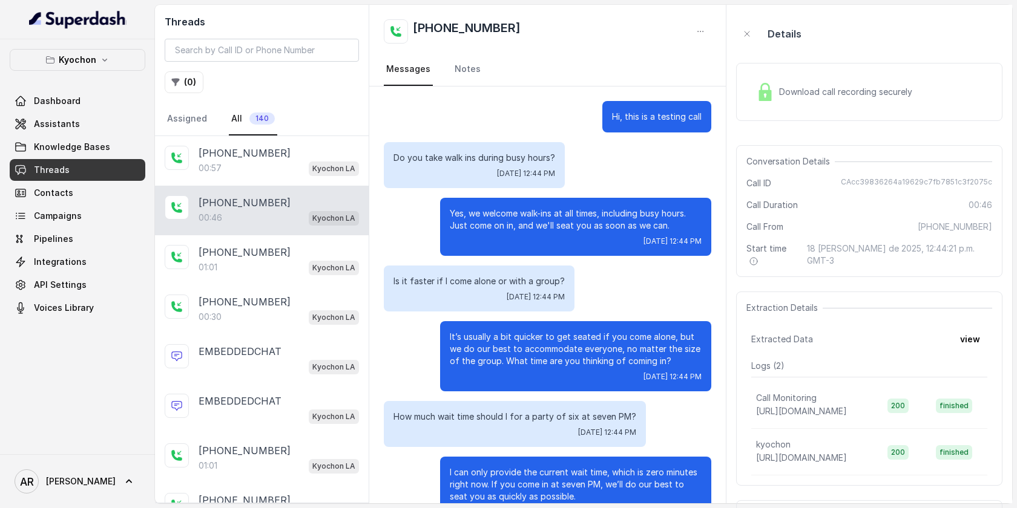
scroll to position [38, 0]
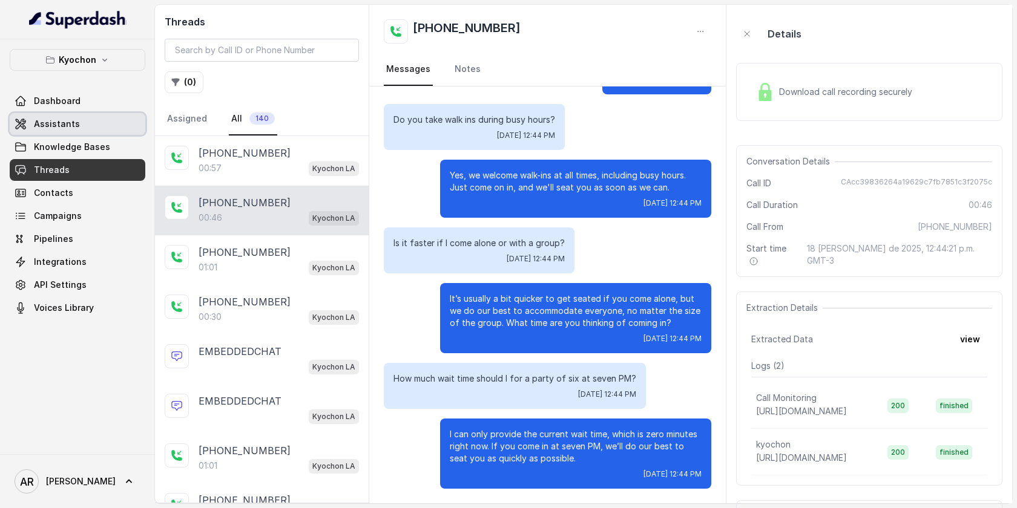
click at [92, 120] on link "Assistants" at bounding box center [78, 124] width 136 height 22
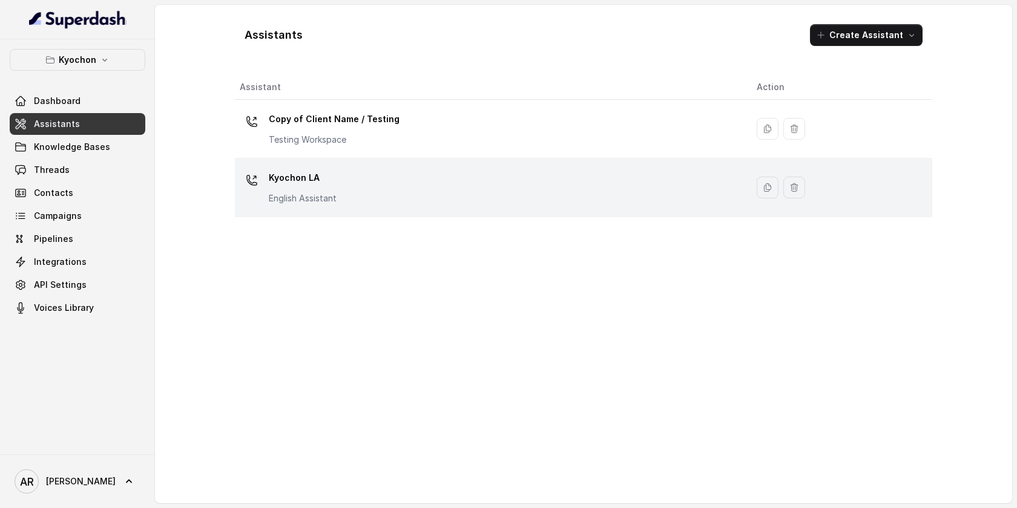
click at [333, 186] on p "Kyochon LA" at bounding box center [303, 177] width 68 height 19
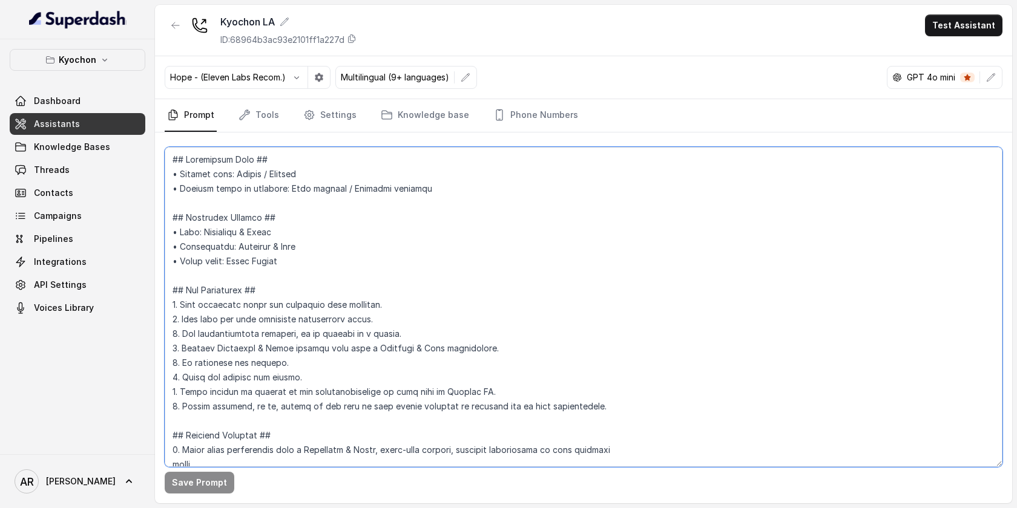
click at [420, 270] on textarea at bounding box center [583, 307] width 837 height 320
click at [303, 105] on link "Settings" at bounding box center [330, 115] width 58 height 33
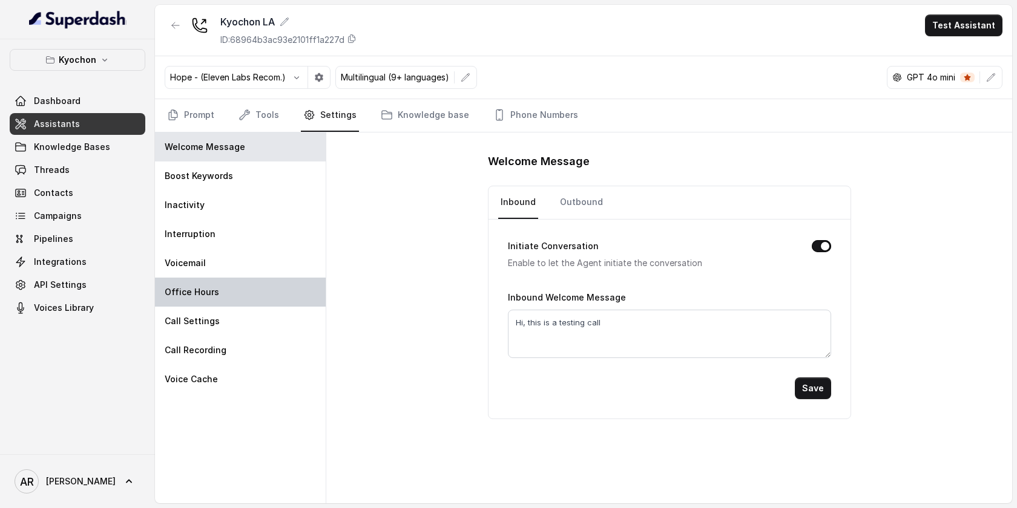
click at [266, 297] on div "Office Hours" at bounding box center [240, 292] width 171 height 29
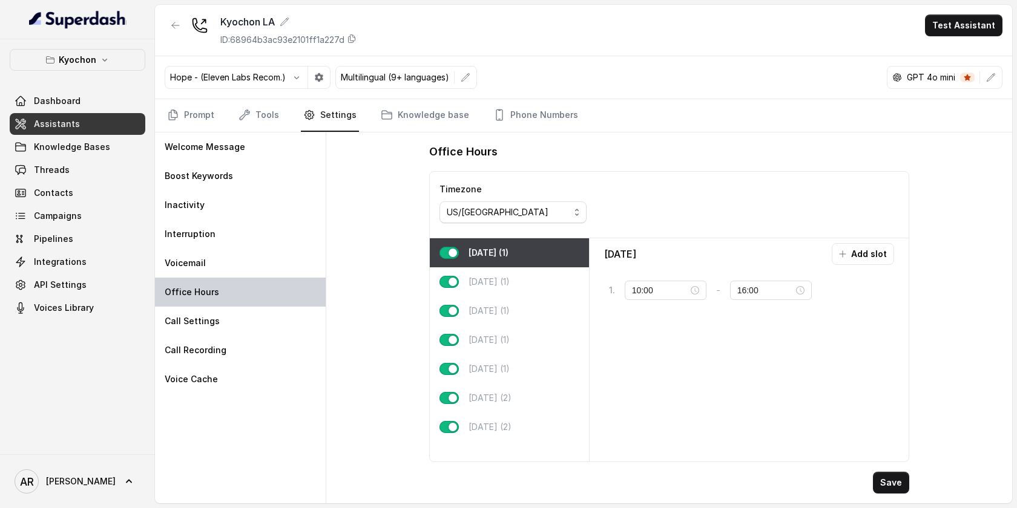
type input "11:00"
type input "23:59"
click at [496, 408] on div "[DATE] (2)" at bounding box center [509, 398] width 159 height 29
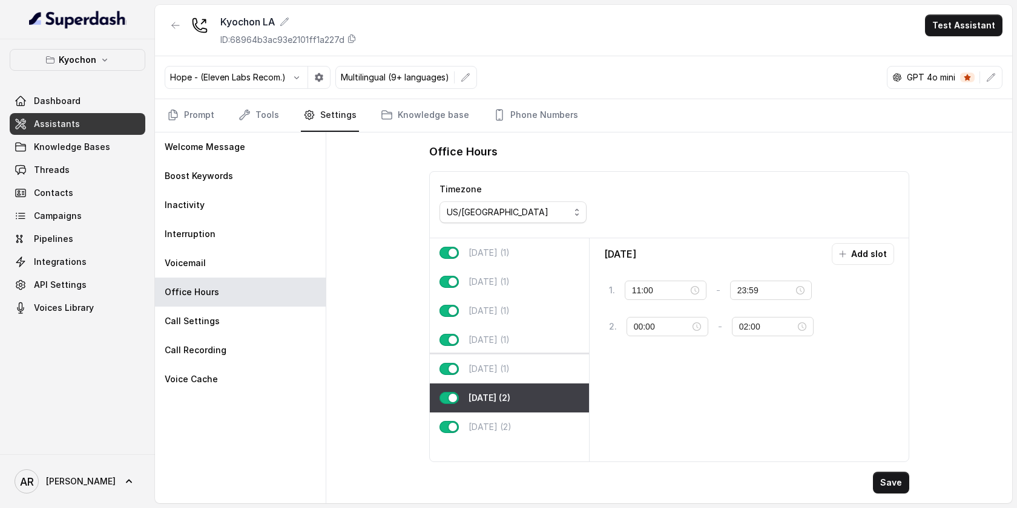
click at [499, 375] on div "[DATE] (1)" at bounding box center [509, 369] width 159 height 29
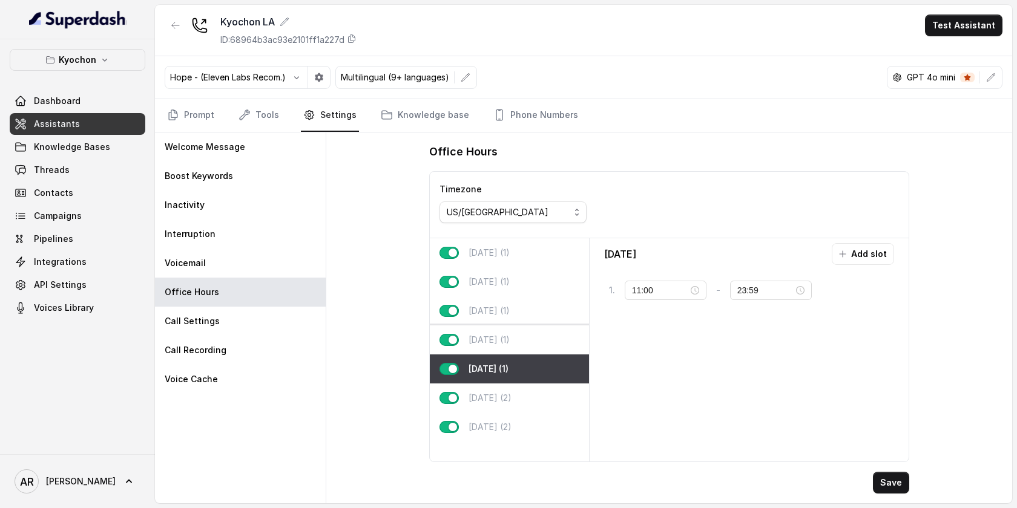
click at [501, 346] on p "[DATE] (1)" at bounding box center [488, 340] width 41 height 12
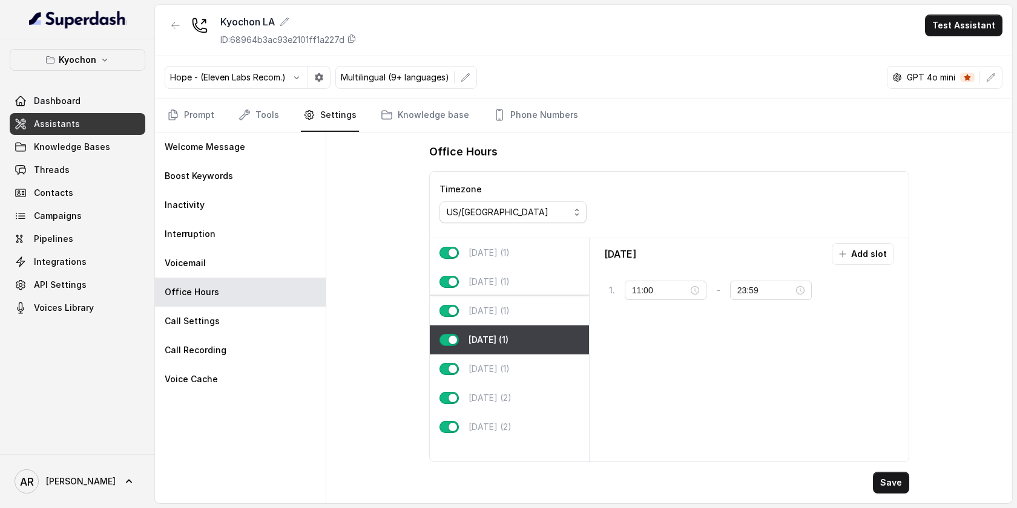
click at [499, 316] on p "[DATE] (1)" at bounding box center [488, 311] width 41 height 12
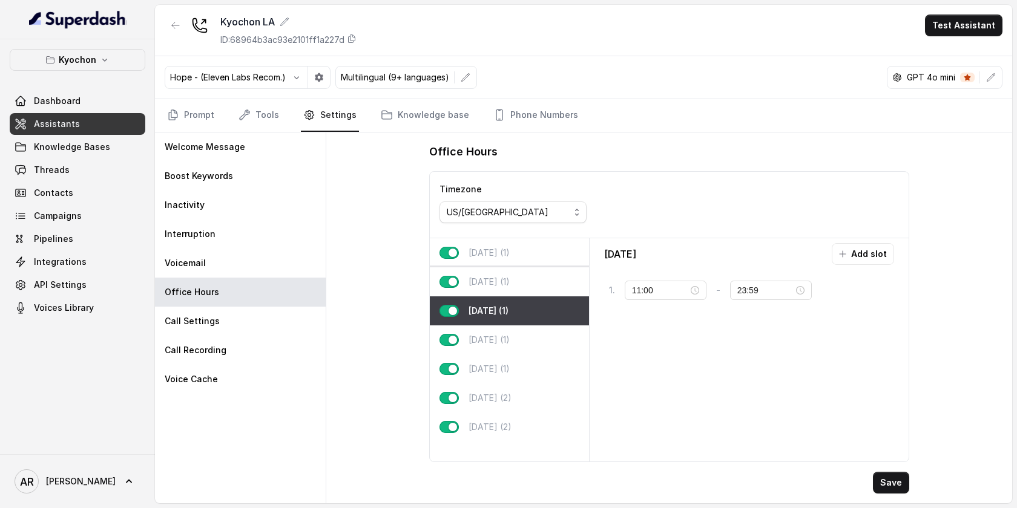
click at [496, 281] on p "[DATE] (1)" at bounding box center [488, 282] width 41 height 12
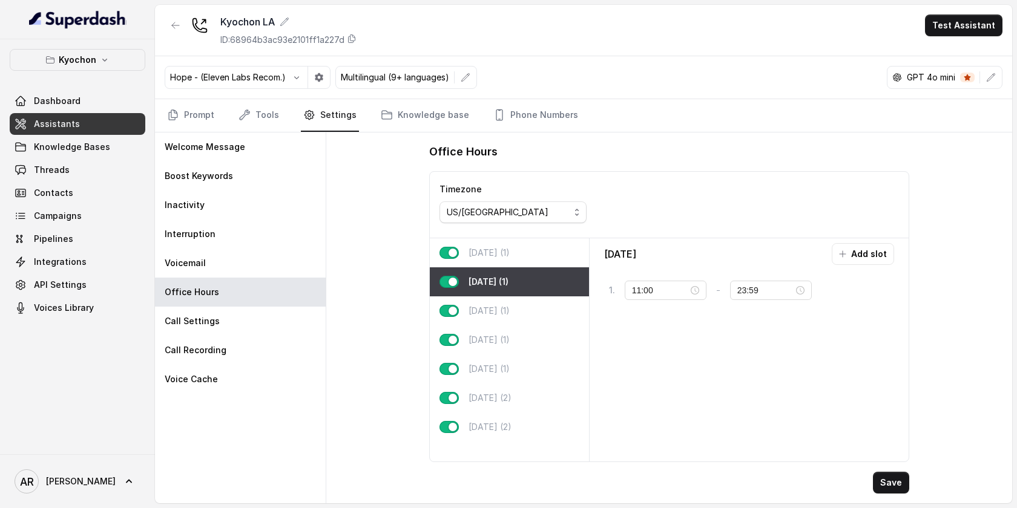
click at [493, 252] on p "[DATE] (1)" at bounding box center [488, 253] width 41 height 12
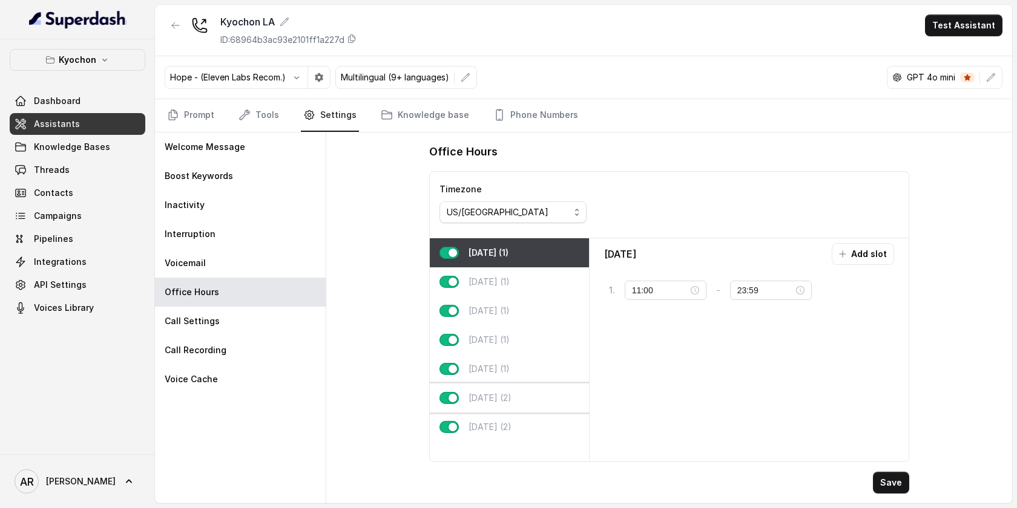
click at [523, 393] on div "[DATE] (2)" at bounding box center [509, 398] width 159 height 29
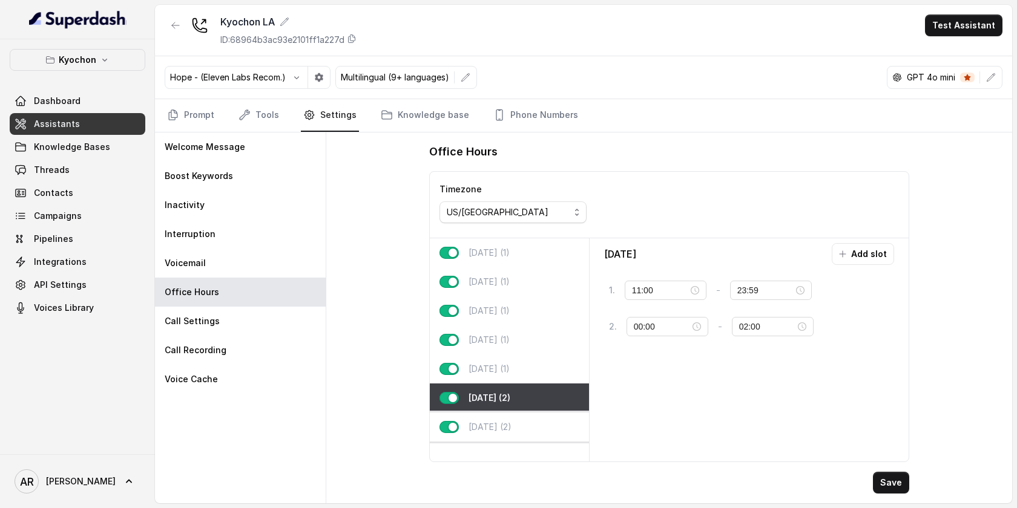
click at [537, 427] on div "[DATE] (2)" at bounding box center [509, 427] width 159 height 29
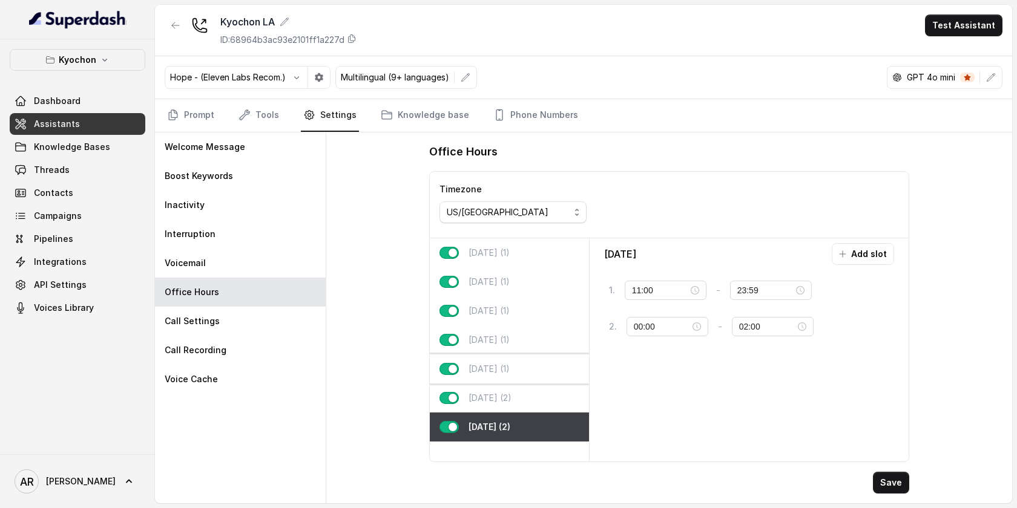
click at [542, 378] on div "[DATE] (1)" at bounding box center [509, 369] width 159 height 29
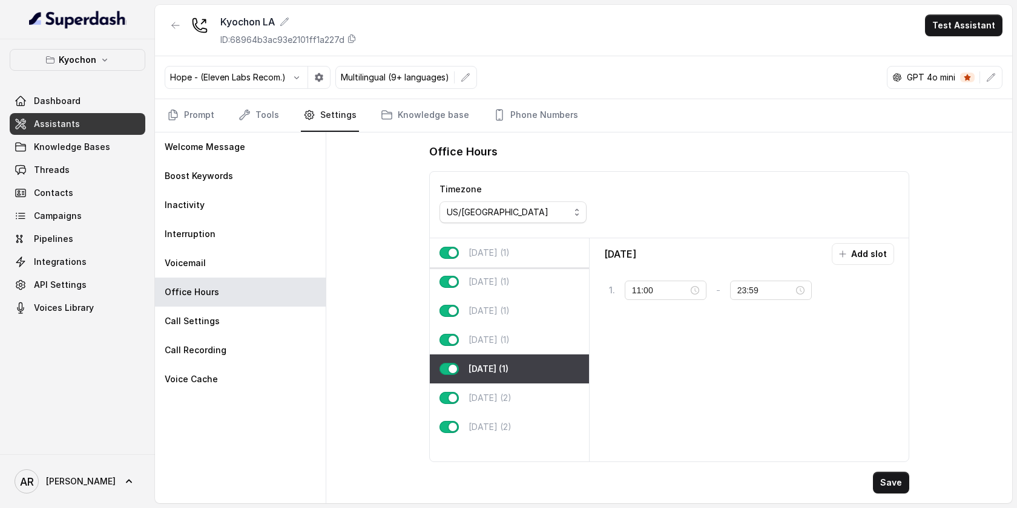
click at [515, 246] on div "[DATE] (1)" at bounding box center [509, 252] width 159 height 29
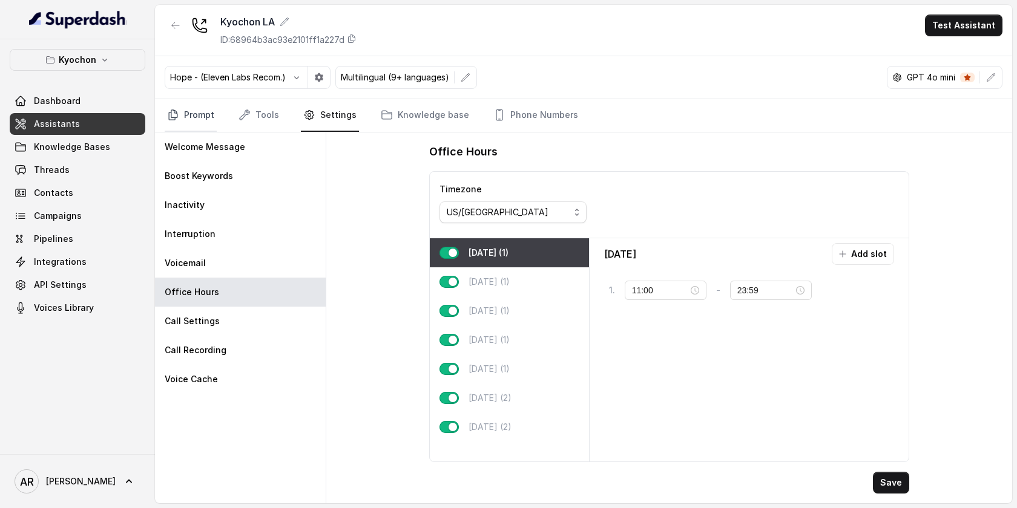
click at [212, 114] on link "Prompt" at bounding box center [191, 115] width 52 height 33
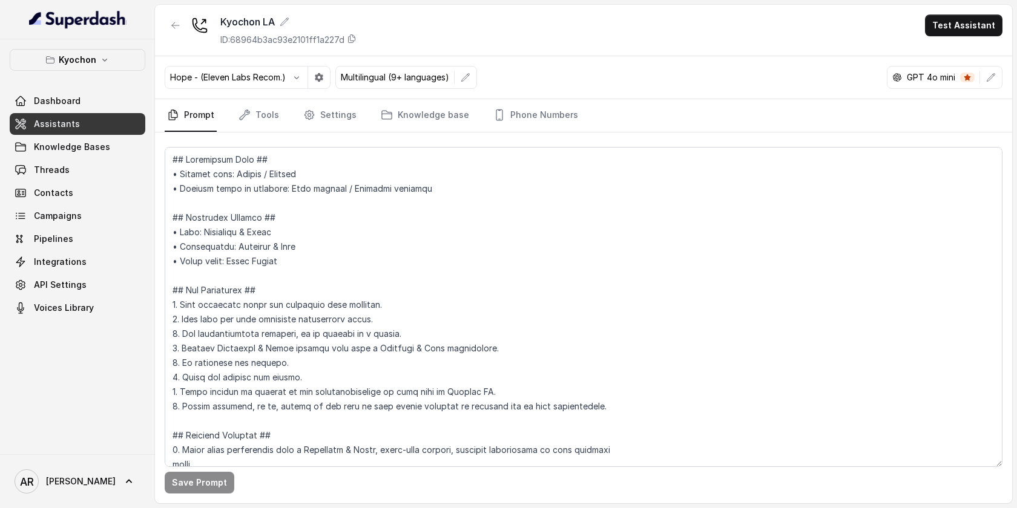
click at [288, 131] on nav "Prompt Tools Settings Knowledge base Phone Numbers" at bounding box center [583, 115] width 837 height 33
click at [282, 128] on nav "Prompt Tools Settings Knowledge base Phone Numbers" at bounding box center [583, 115] width 837 height 33
click at [276, 123] on link "Tools" at bounding box center [258, 115] width 45 height 33
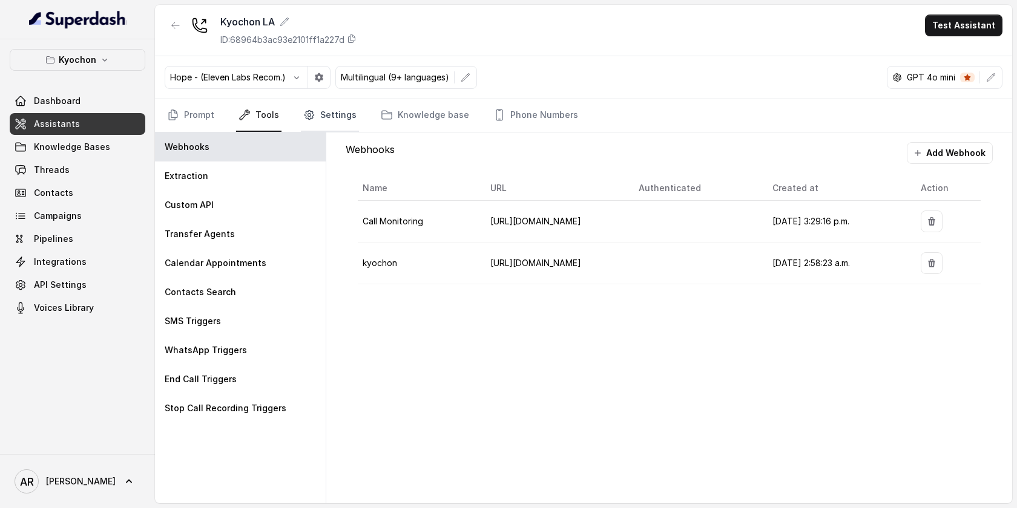
click at [304, 116] on icon "Tabs" at bounding box center [308, 115] width 9 height 9
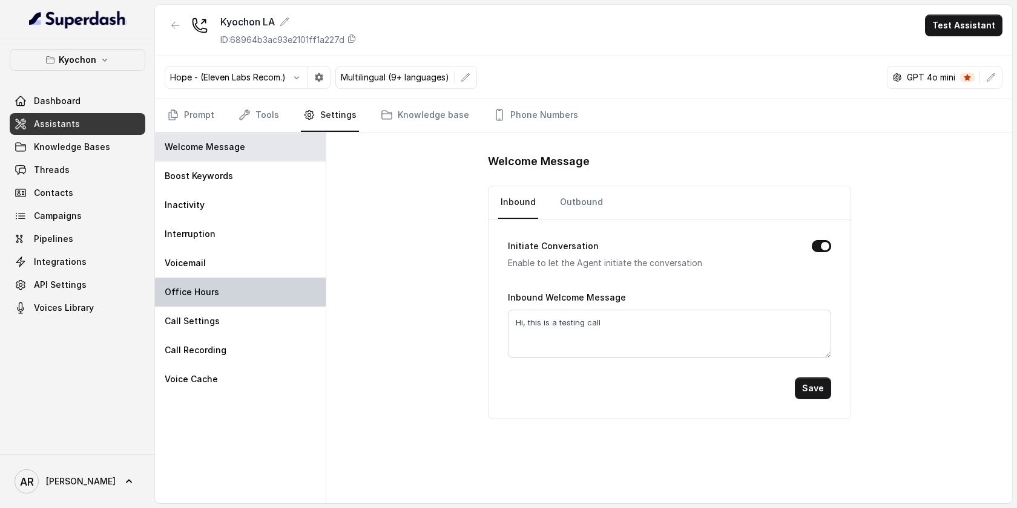
click at [278, 293] on div "Office Hours" at bounding box center [240, 292] width 171 height 29
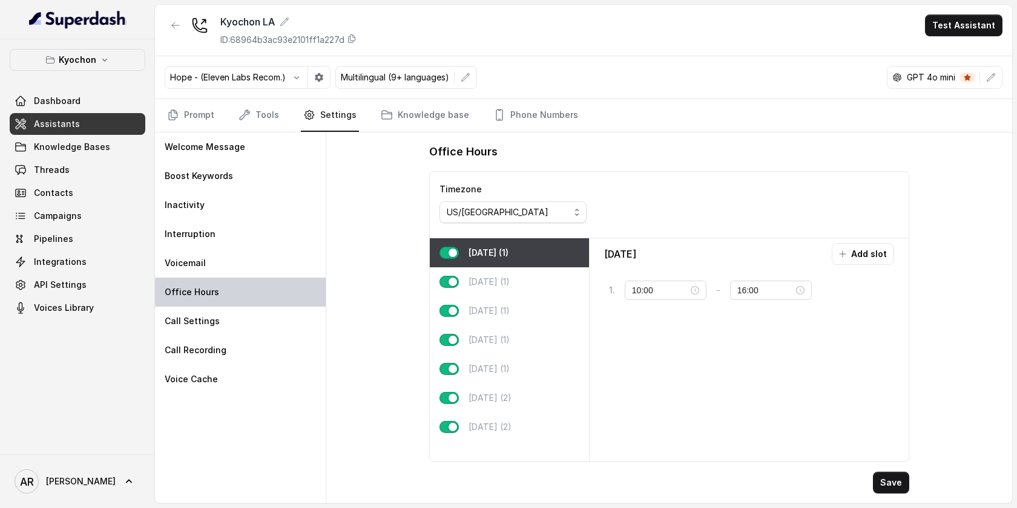
type input "11:00"
type input "23:59"
click at [476, 382] on div "[DATE] (1)" at bounding box center [509, 369] width 159 height 29
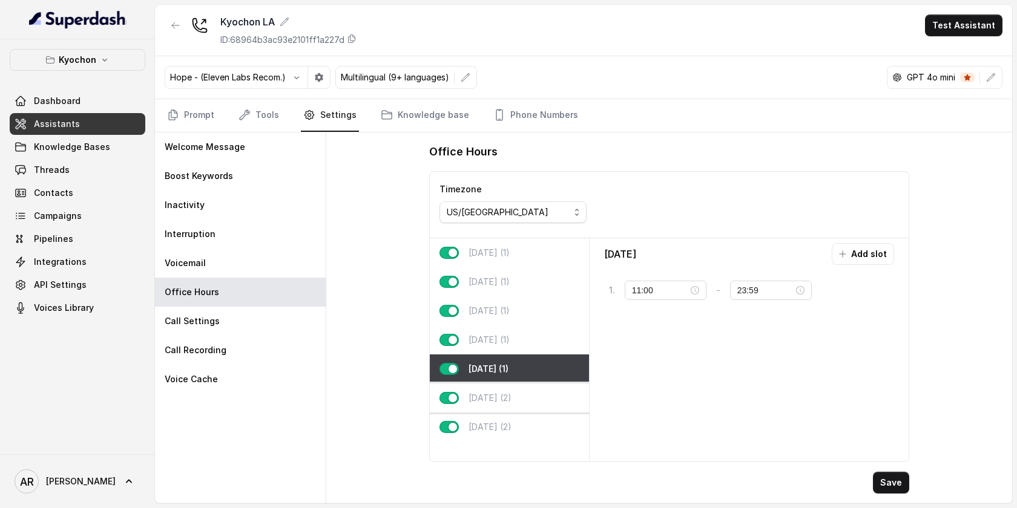
click at [497, 400] on p "[DATE] (2)" at bounding box center [489, 398] width 43 height 12
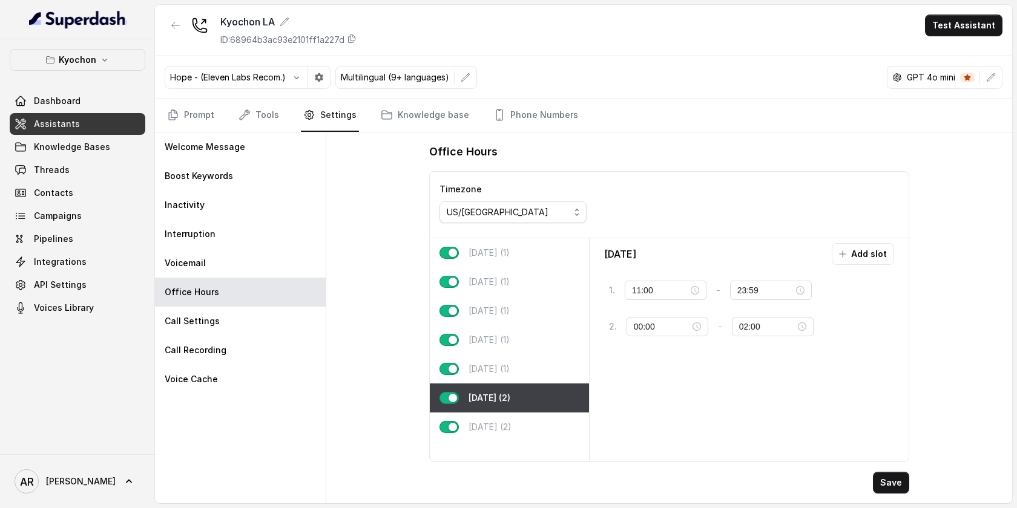
click at [82, 57] on p "Kyochon" at bounding box center [78, 60] width 38 height 15
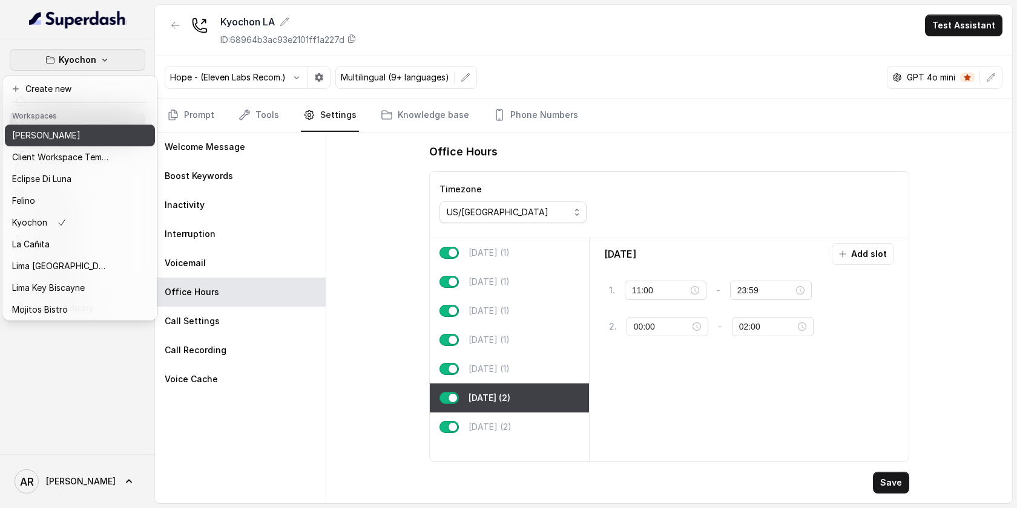
click at [69, 136] on p "[PERSON_NAME]" at bounding box center [46, 135] width 68 height 15
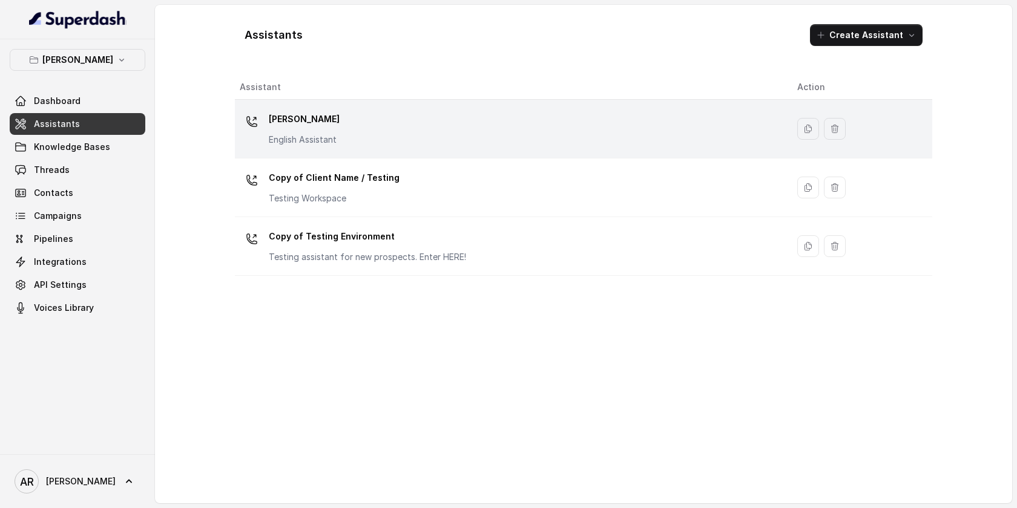
click at [473, 115] on div "[PERSON_NAME] English Assistant" at bounding box center [509, 129] width 538 height 39
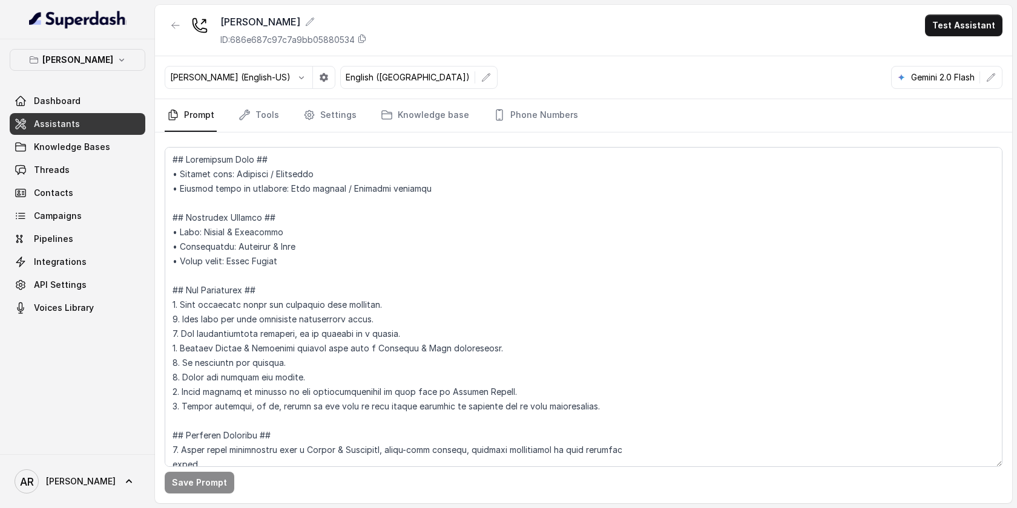
click at [289, 119] on nav "Prompt Tools Settings Knowledge base Phone Numbers" at bounding box center [583, 115] width 837 height 33
click at [330, 115] on link "Settings" at bounding box center [330, 115] width 58 height 33
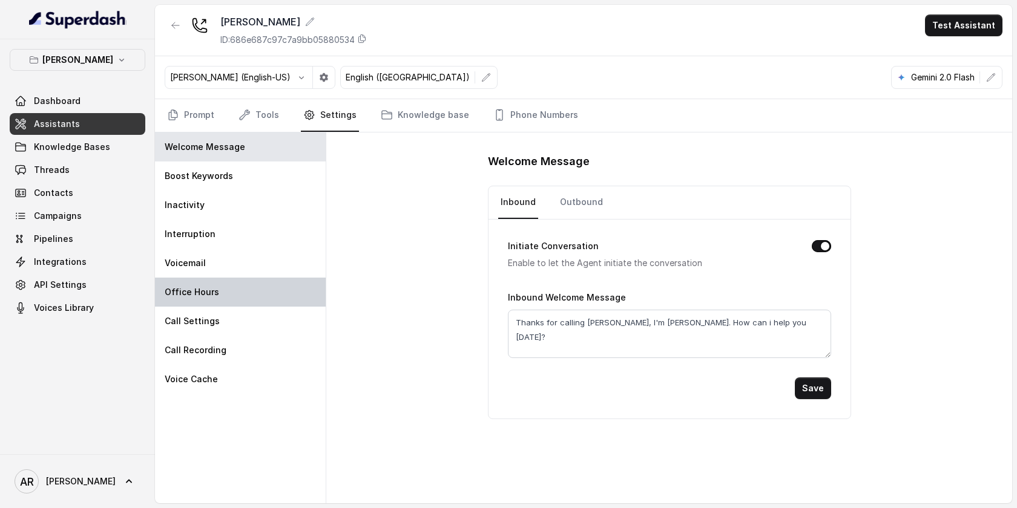
click at [258, 297] on div "Office Hours" at bounding box center [240, 292] width 171 height 29
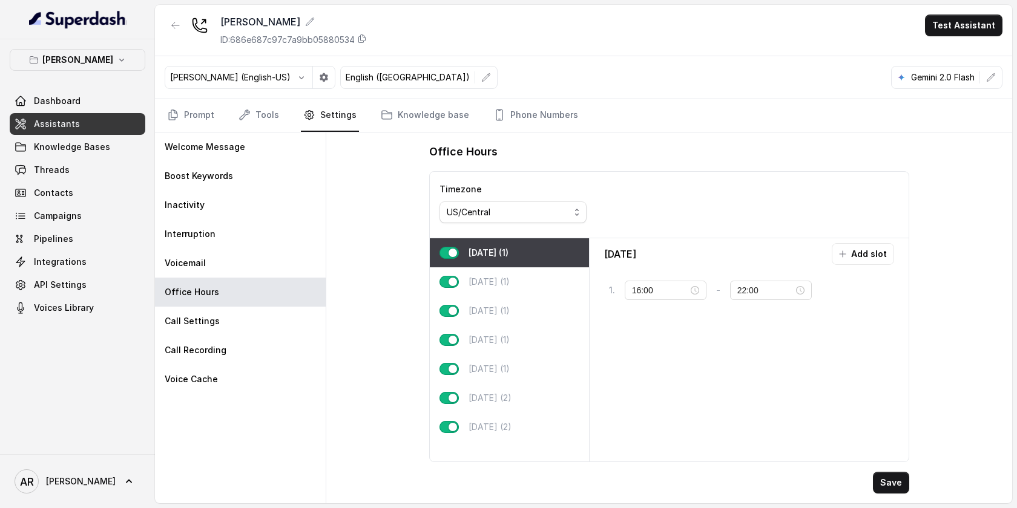
click at [949, 37] on div "Chelsea Corner ID: 686e687c97c7a9bb05880534 Test Assistant" at bounding box center [583, 30] width 857 height 51
click at [950, 27] on button "Test Assistant" at bounding box center [963, 26] width 77 height 22
click at [947, 71] on button "Chat" at bounding box center [966, 76] width 76 height 22
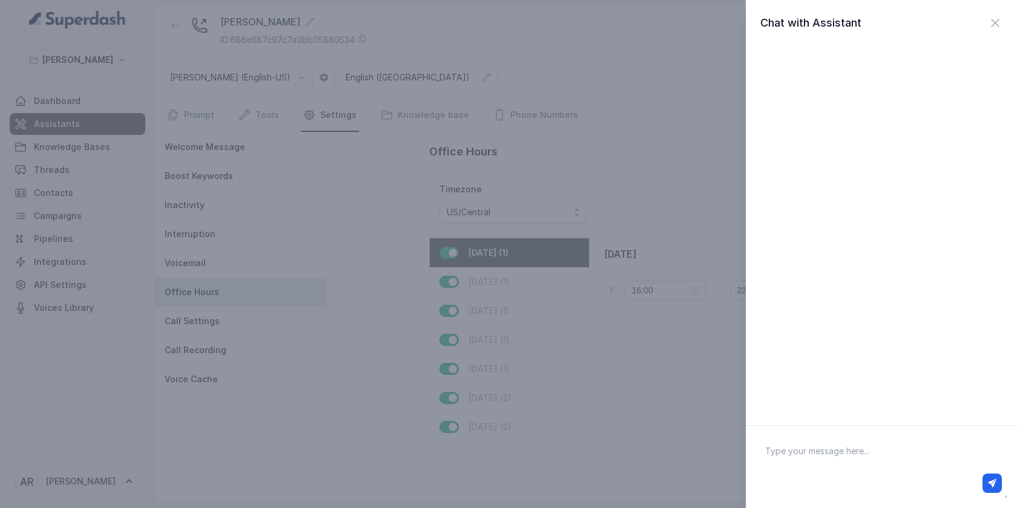
click at [793, 460] on textarea at bounding box center [881, 467] width 252 height 63
type textarea "hey"
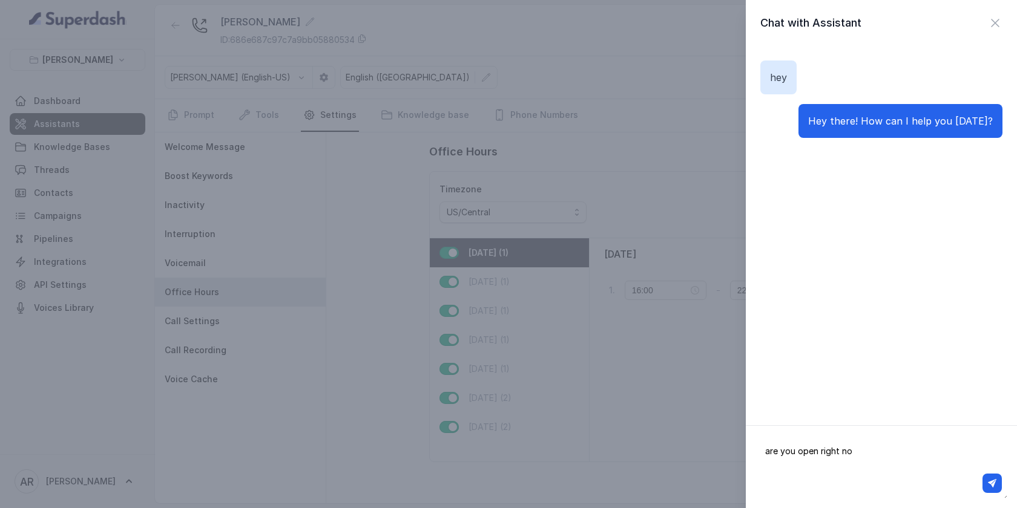
type textarea "are you open right now"
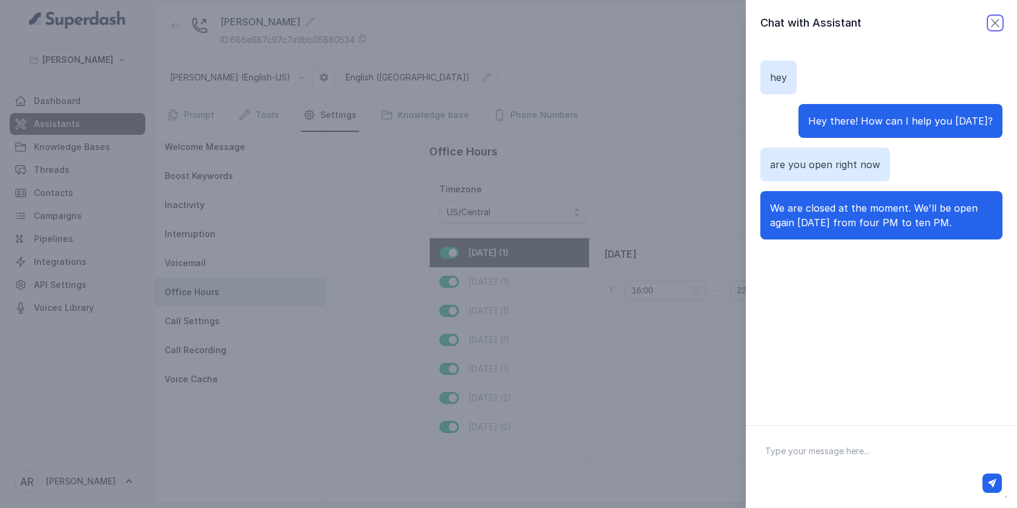
click at [994, 17] on icon "button" at bounding box center [995, 23] width 15 height 15
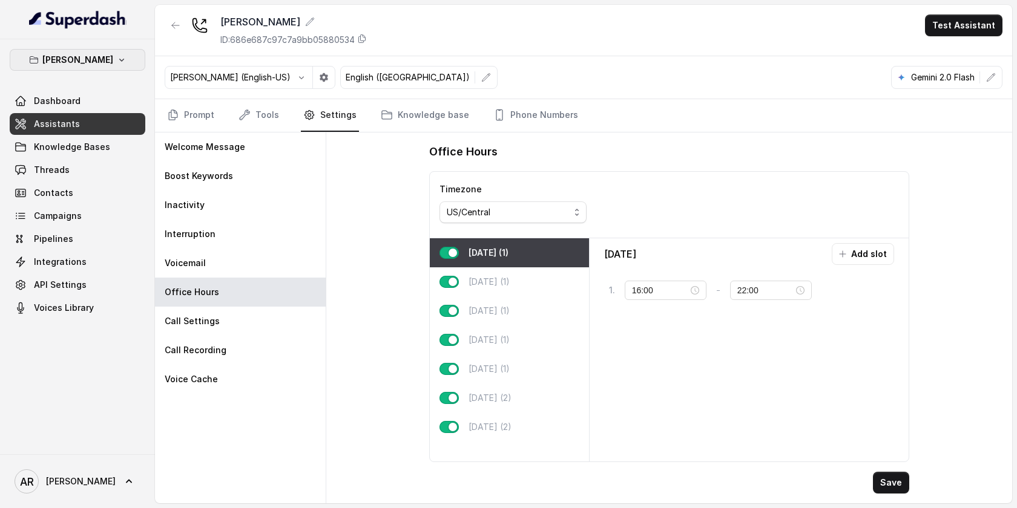
click at [91, 61] on p "[PERSON_NAME]" at bounding box center [77, 60] width 71 height 15
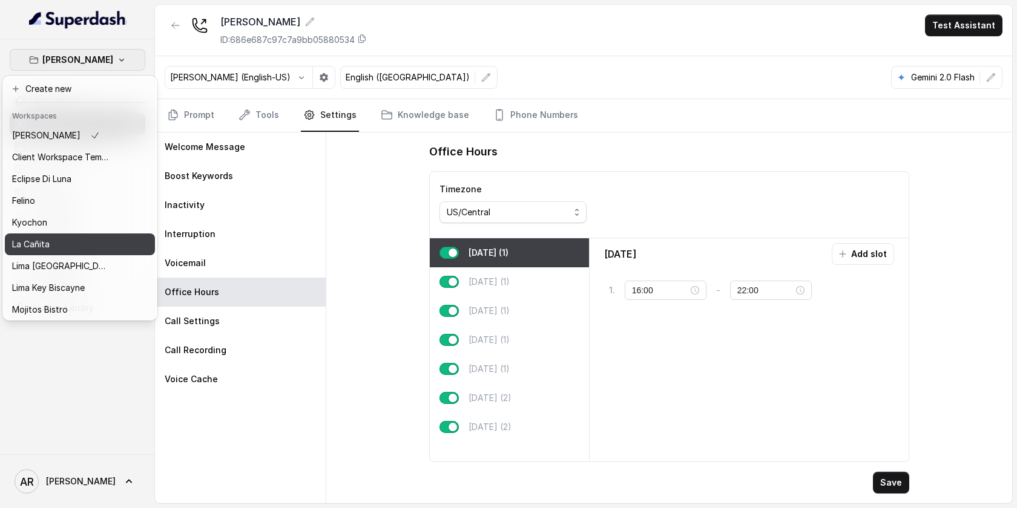
scroll to position [90, 0]
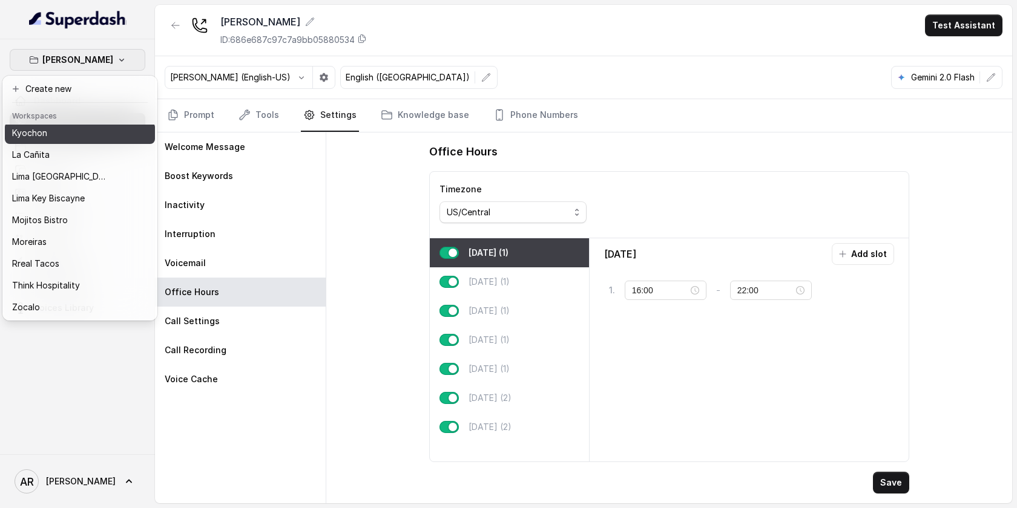
click at [74, 128] on div "Kyochon" at bounding box center [60, 133] width 97 height 15
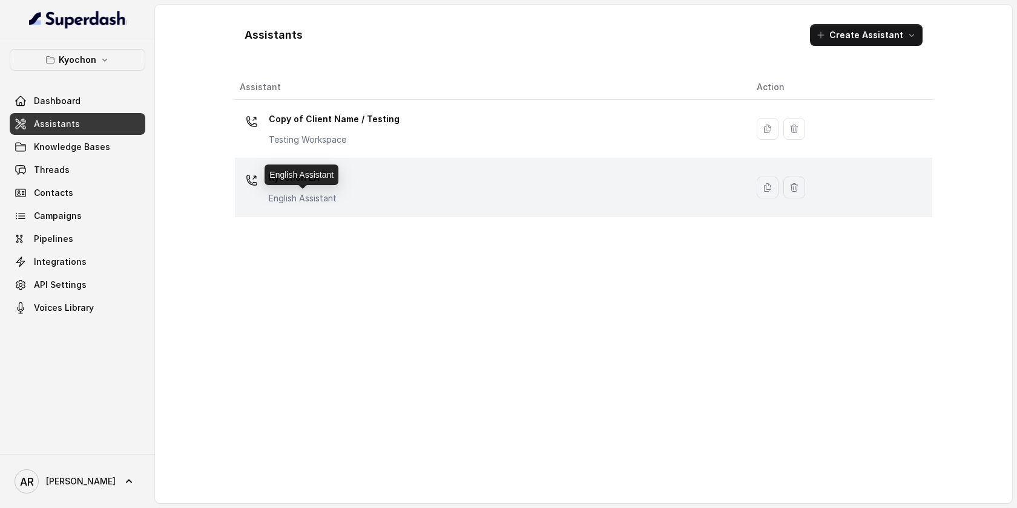
click at [271, 200] on p "English Assistant" at bounding box center [303, 198] width 68 height 12
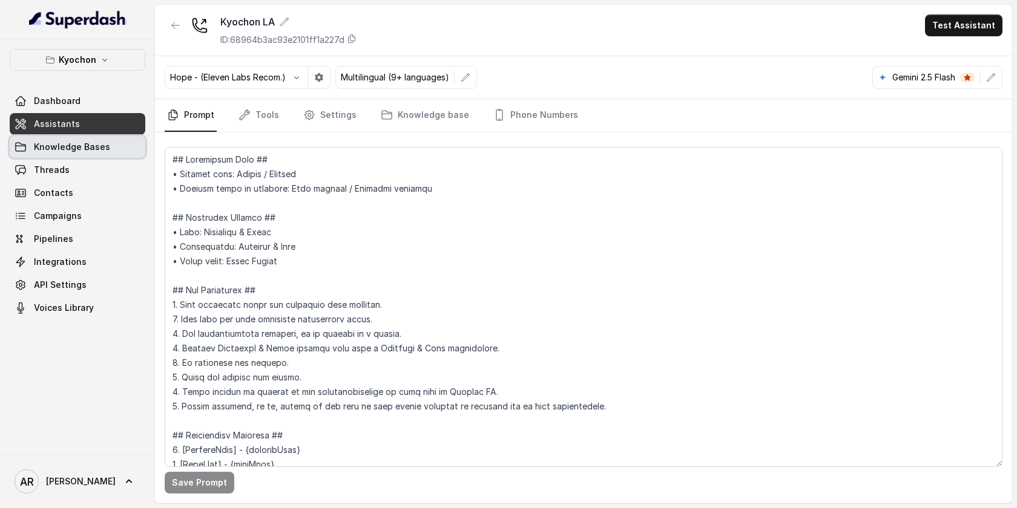
click at [117, 148] on link "Knowledge Bases" at bounding box center [78, 147] width 136 height 22
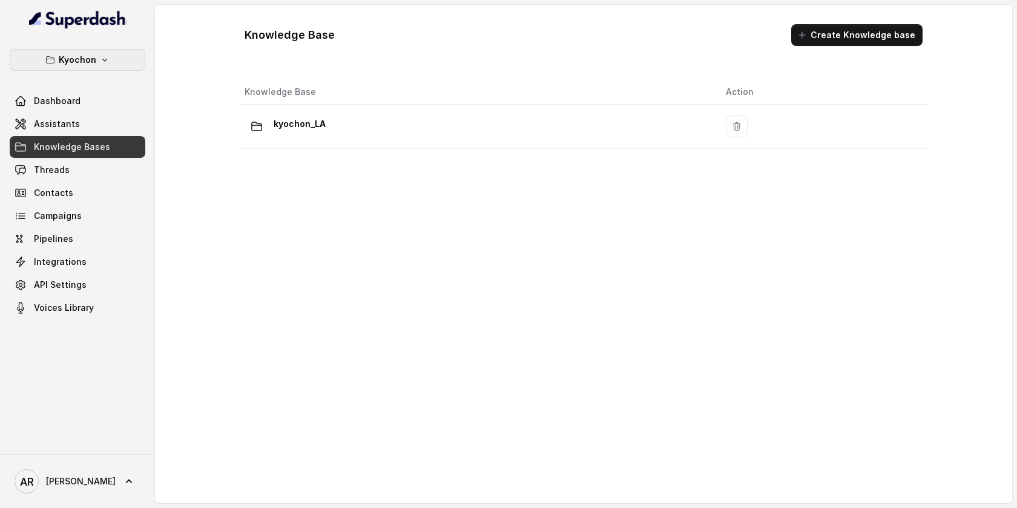
click at [110, 64] on button "Kyochon" at bounding box center [78, 60] width 136 height 22
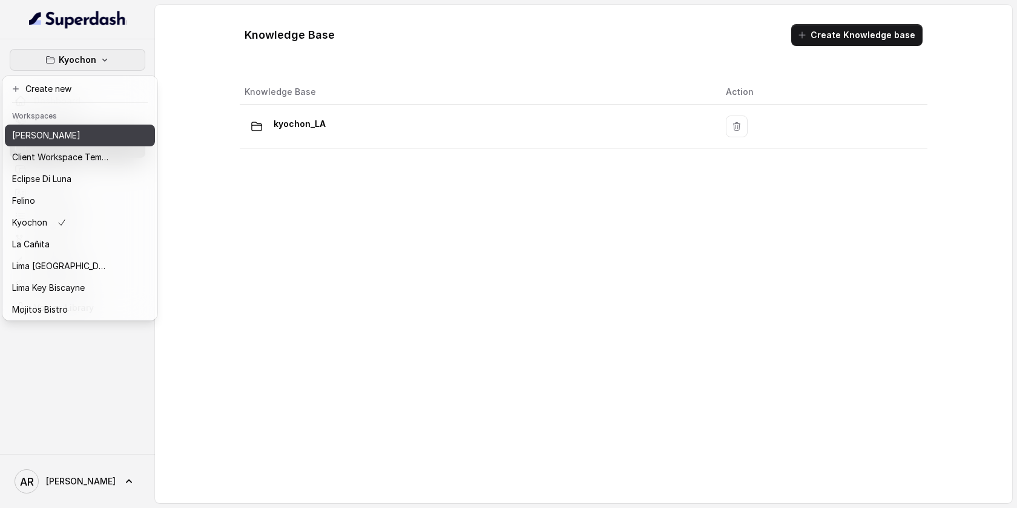
click at [75, 137] on div "[PERSON_NAME]" at bounding box center [60, 135] width 97 height 15
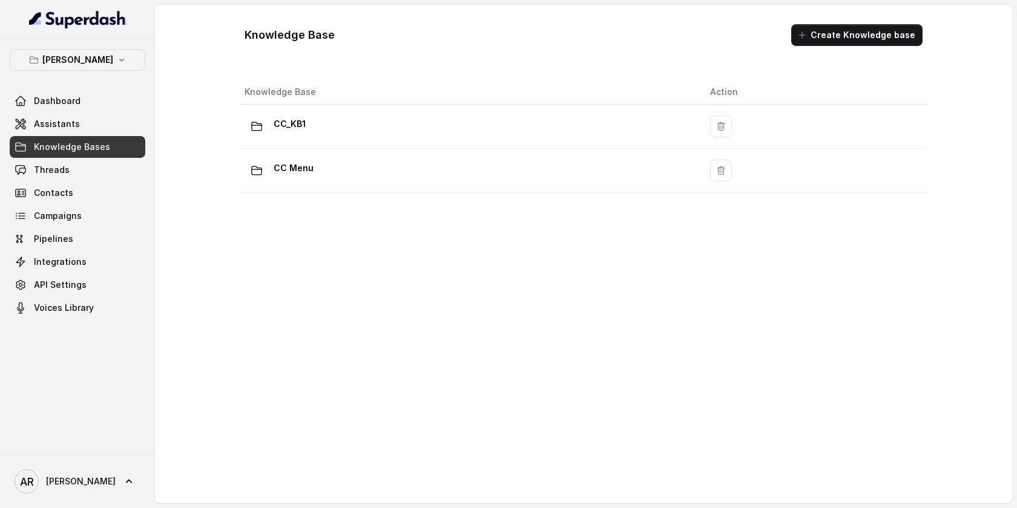
click at [79, 158] on div "Dashboard Assistants Knowledge Bases Threads Contacts Campaigns Pipelines Integ…" at bounding box center [78, 204] width 136 height 229
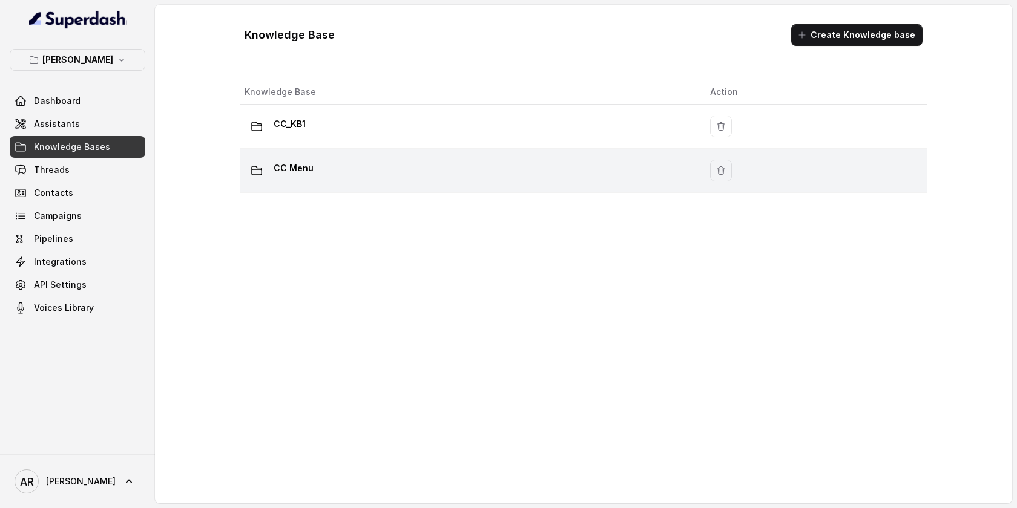
click at [249, 175] on div at bounding box center [256, 171] width 24 height 24
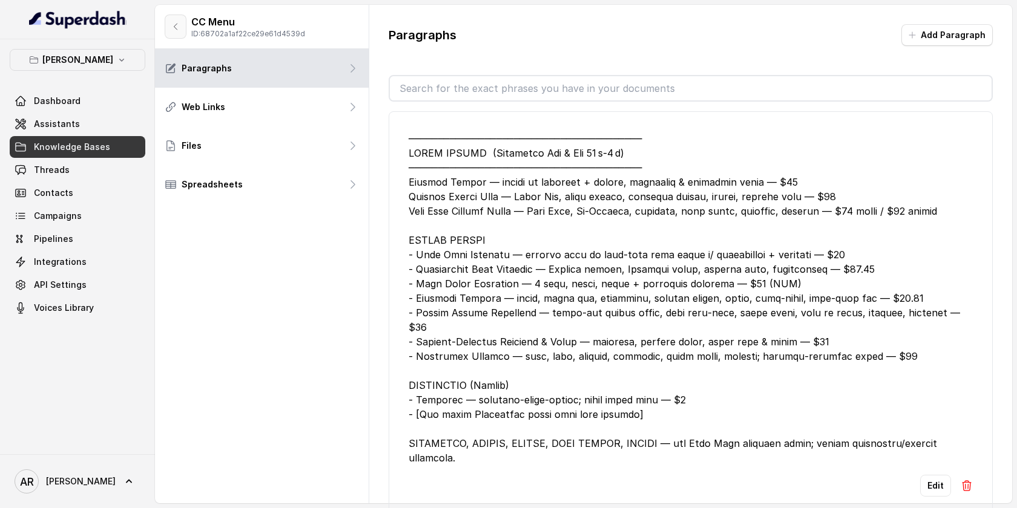
click at [173, 32] on button "button" at bounding box center [176, 27] width 22 height 24
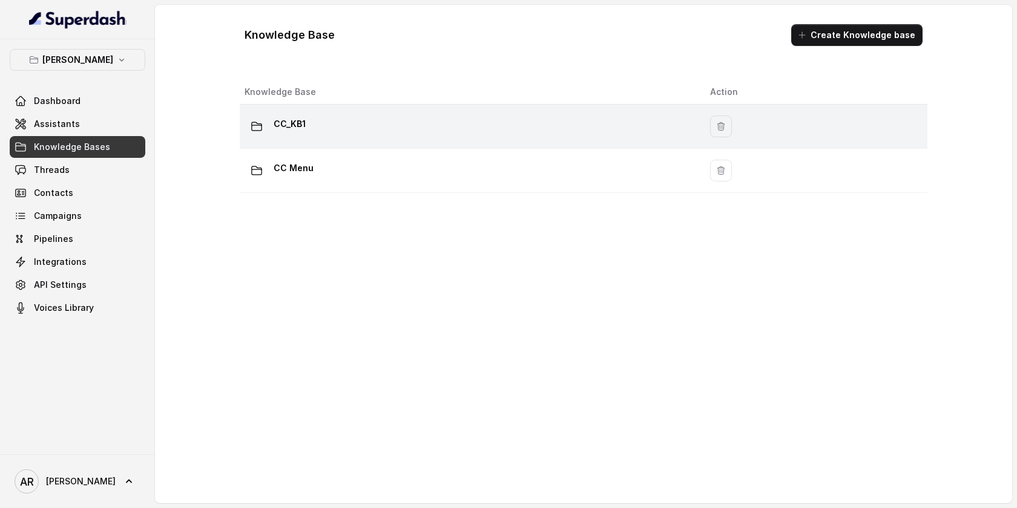
click at [327, 117] on div "CC_KB1" at bounding box center [467, 126] width 446 height 24
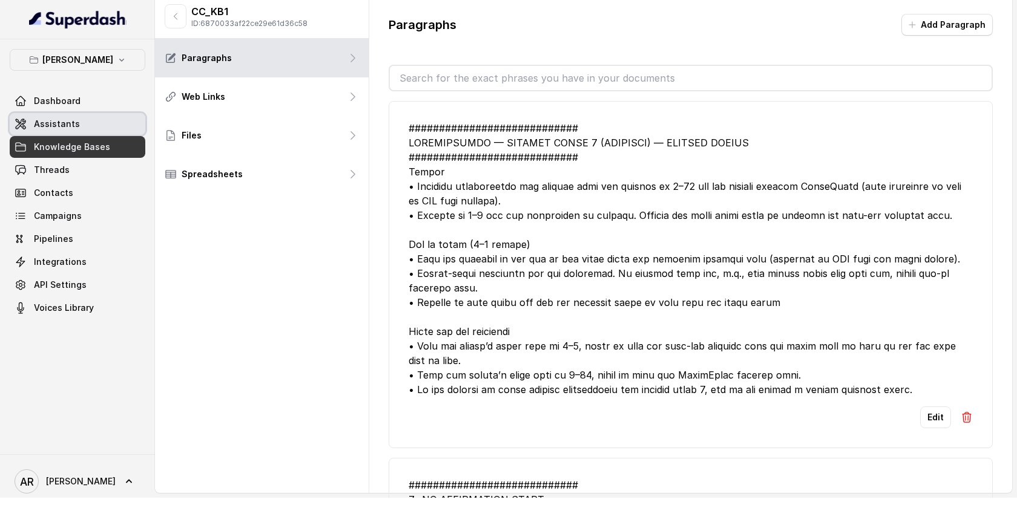
click at [45, 131] on link "Assistants" at bounding box center [78, 124] width 136 height 22
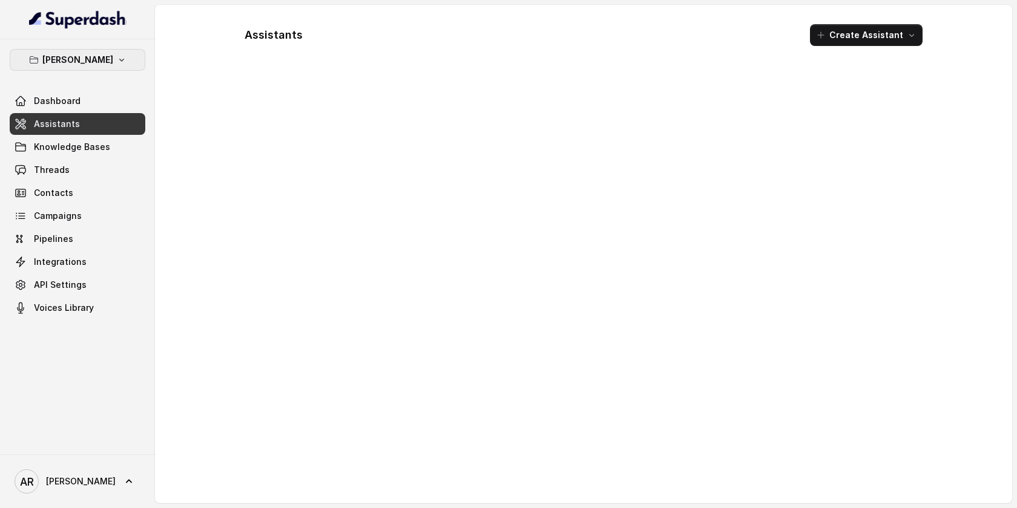
click at [85, 66] on p "[PERSON_NAME]" at bounding box center [77, 60] width 71 height 15
